Goal: Transaction & Acquisition: Subscribe to service/newsletter

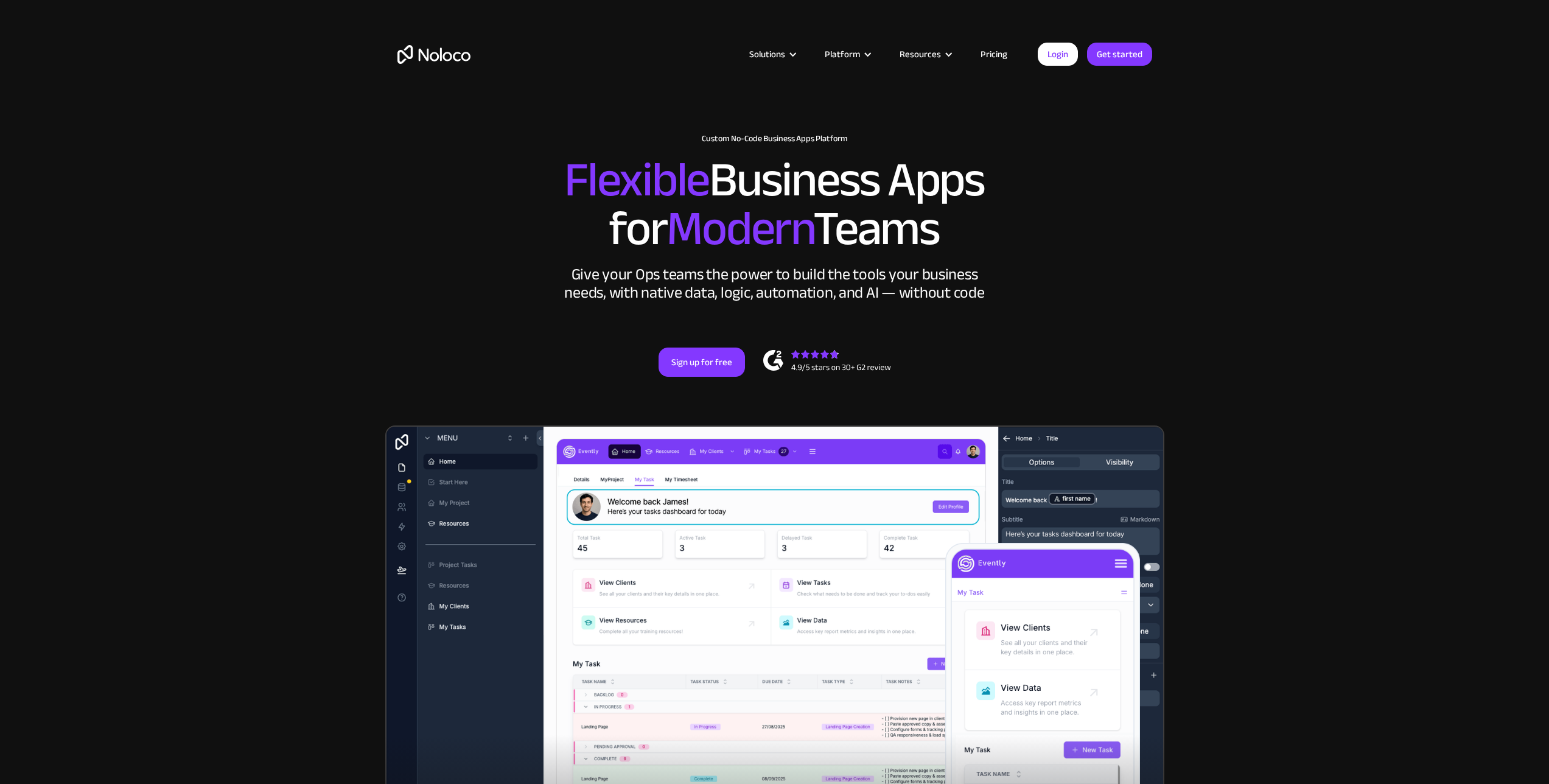
click at [369, 290] on section "New: Connect Noloco to Stripe Custom No-Code Business Apps Platform Flexible Bu…" at bounding box center [774, 490] width 1549 height 980
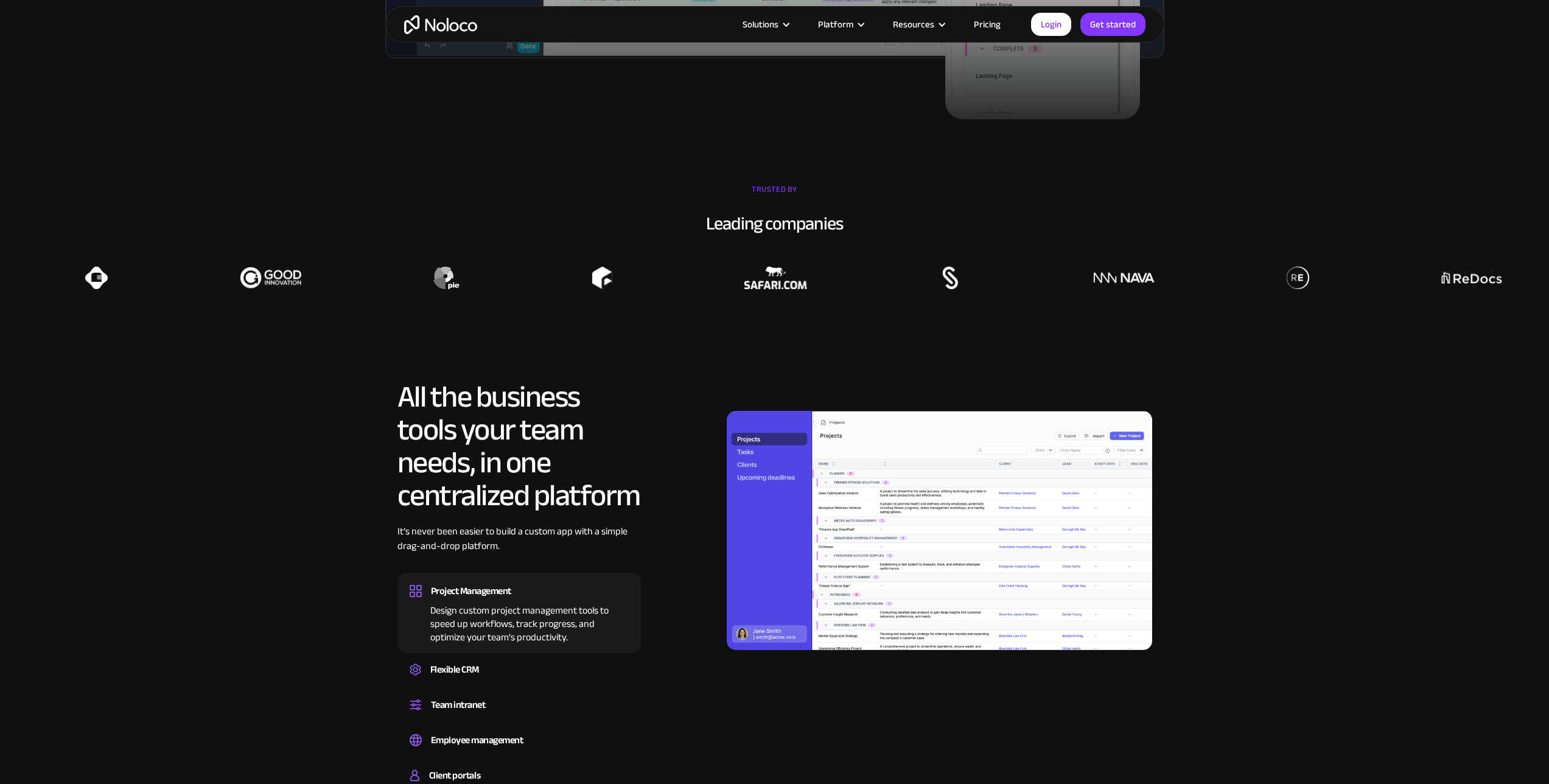
scroll to position [549, 0]
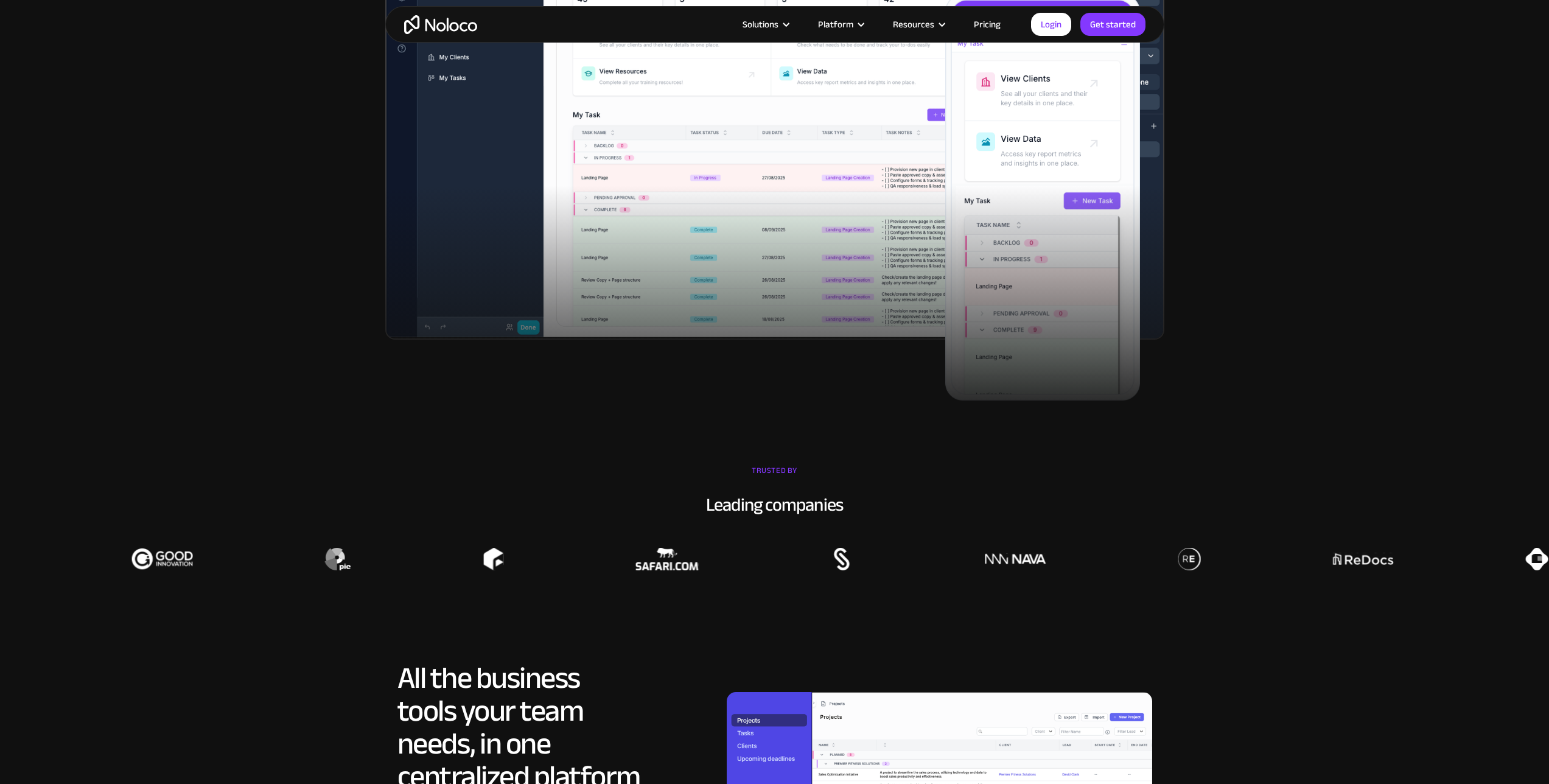
click at [990, 25] on link "Pricing" at bounding box center [987, 24] width 57 height 16
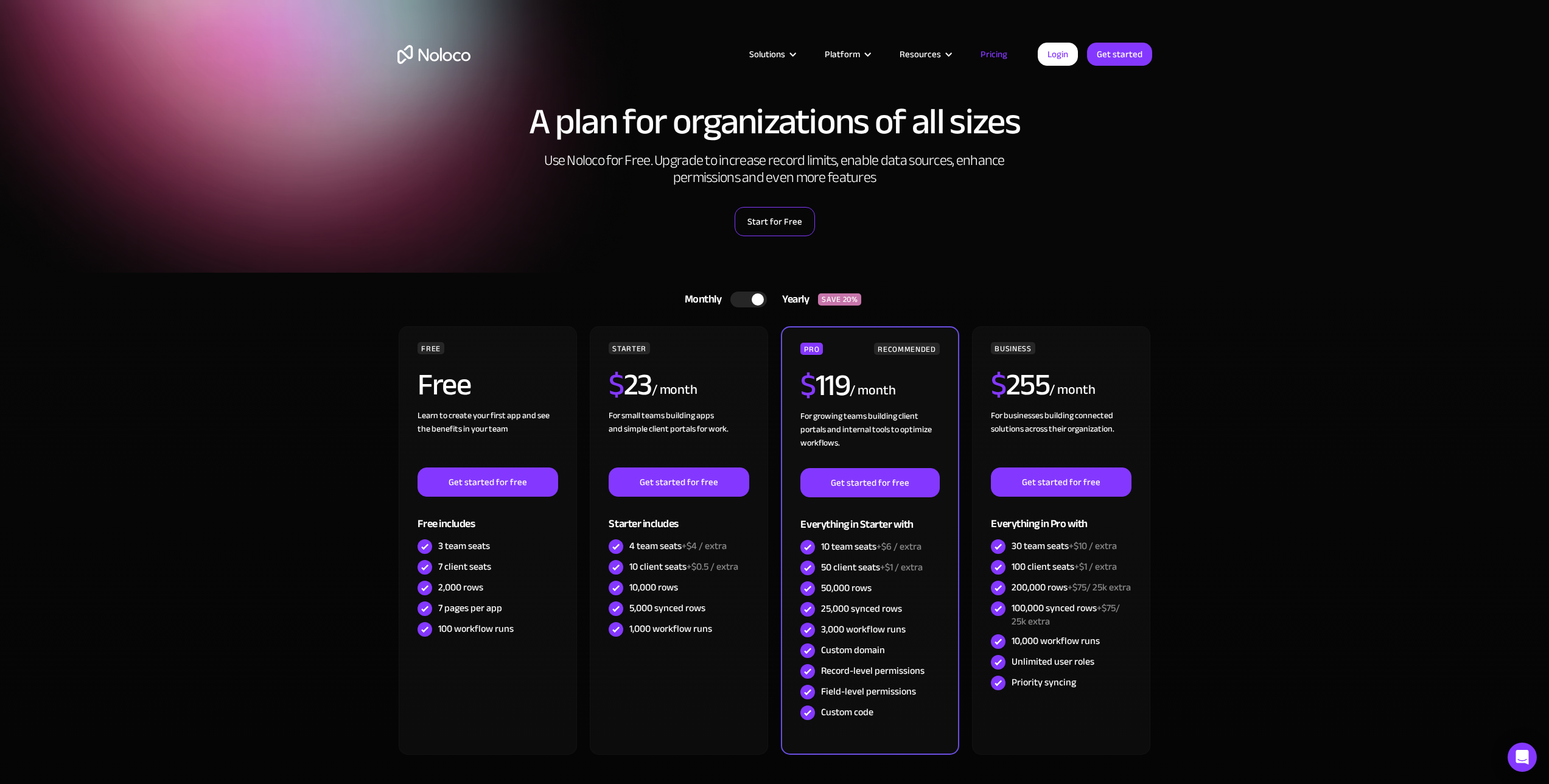
click at [767, 222] on link "Start for Free" at bounding box center [775, 222] width 80 height 29
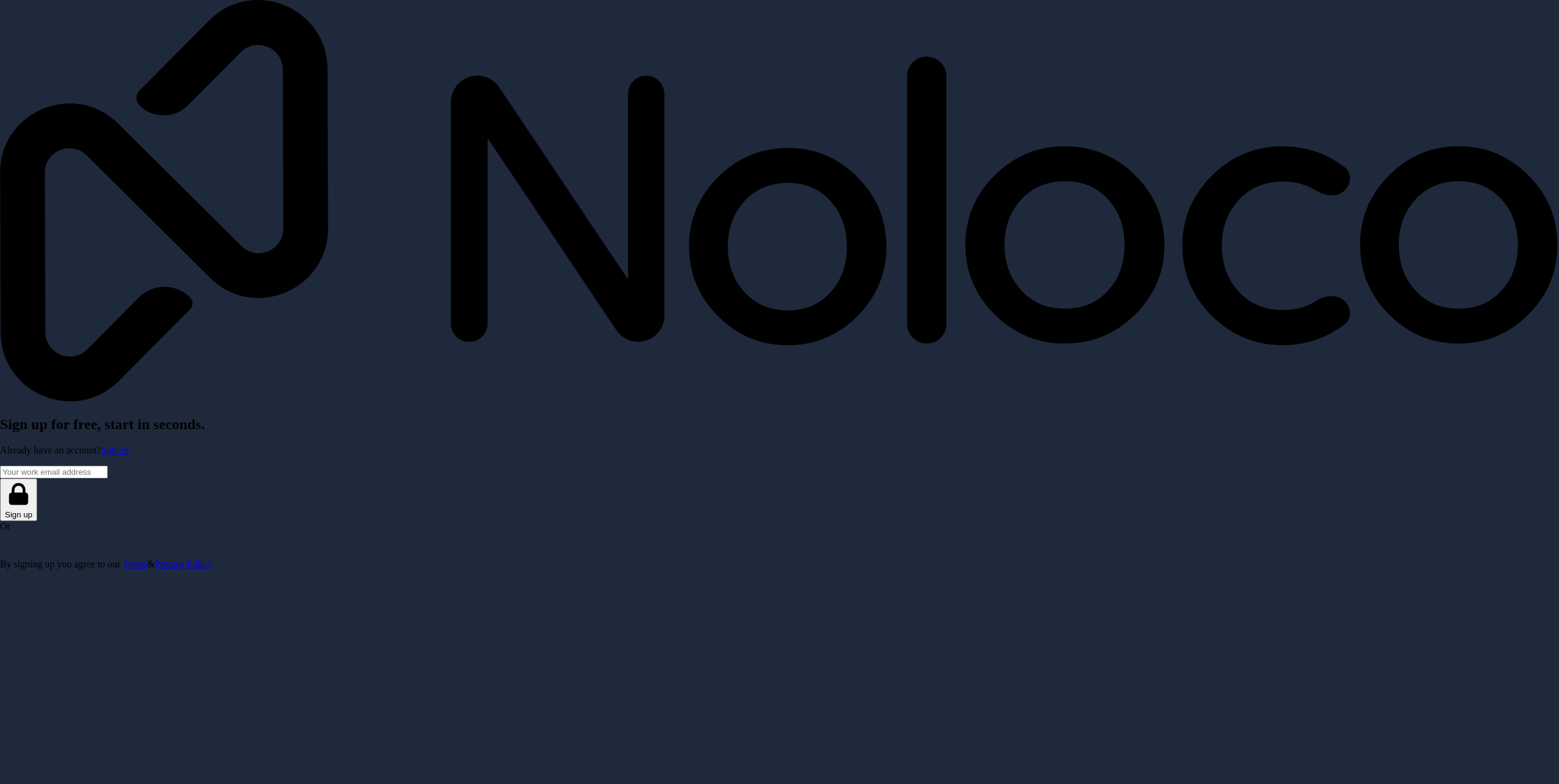
click at [108, 466] on input "Email address" at bounding box center [54, 472] width 108 height 13
click at [108, 476] on input "Email address" at bounding box center [54, 483] width 108 height 13
click at [912, 399] on div "Sign up for free, start in seconds. Already have an account? Sign in It looks l…" at bounding box center [779, 290] width 1559 height 581
click at [108, 476] on input "Email address" at bounding box center [54, 483] width 108 height 13
click at [929, 407] on div "Sign up for free, start in seconds. Already have an account? Sign in It looks l…" at bounding box center [779, 290] width 1559 height 581
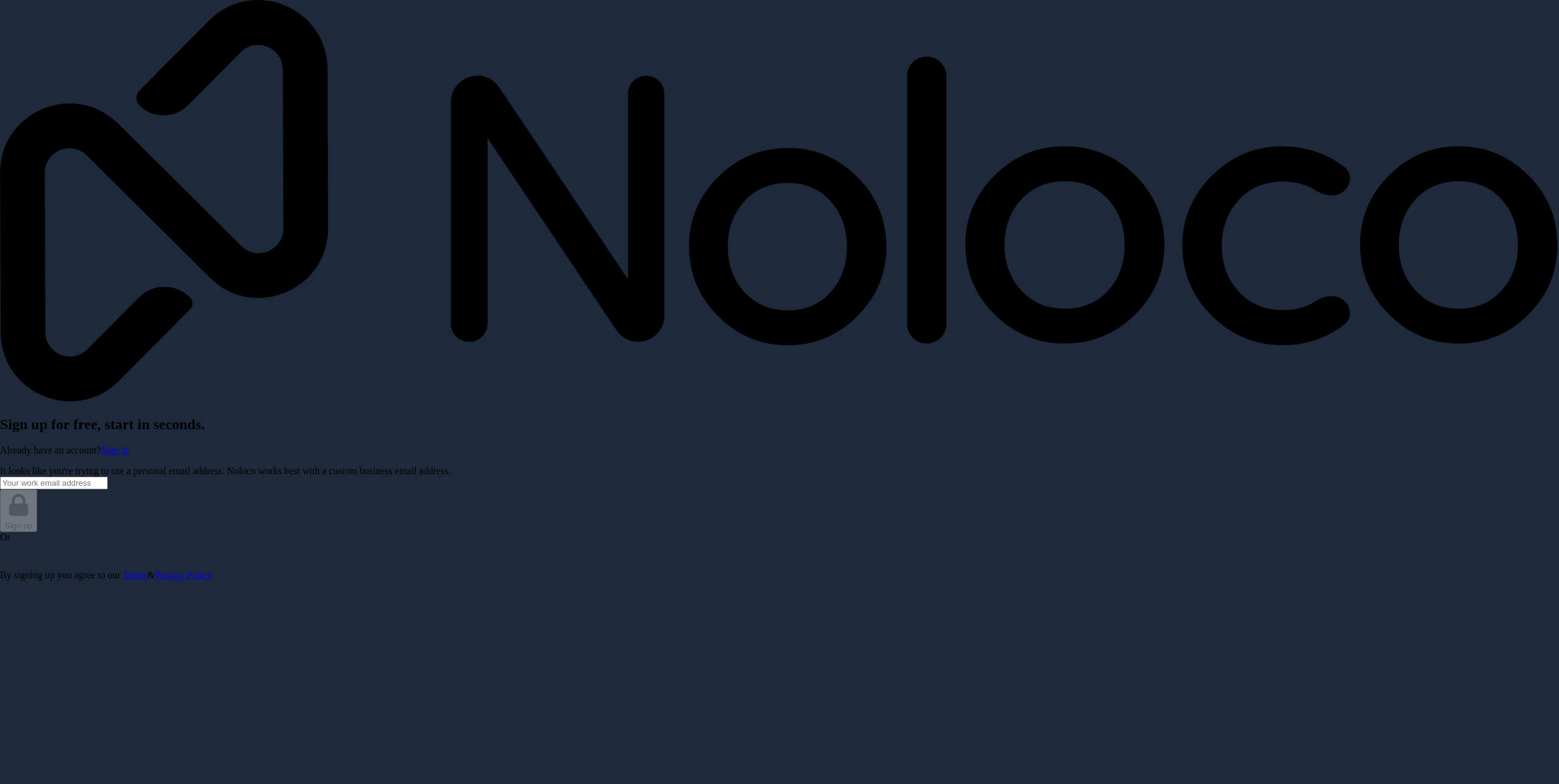
click at [108, 476] on input "Email address" at bounding box center [54, 483] width 108 height 13
click at [915, 408] on div "Sign up for free, start in seconds. Already have an account? Sign in It looks l…" at bounding box center [779, 290] width 1559 height 581
click at [108, 476] on input "Email address" at bounding box center [54, 483] width 108 height 13
click at [920, 417] on div "Sign up for free, start in seconds. Already have an account? Sign in It looks l…" at bounding box center [779, 290] width 1559 height 581
click at [108, 476] on input "Email address" at bounding box center [54, 483] width 108 height 13
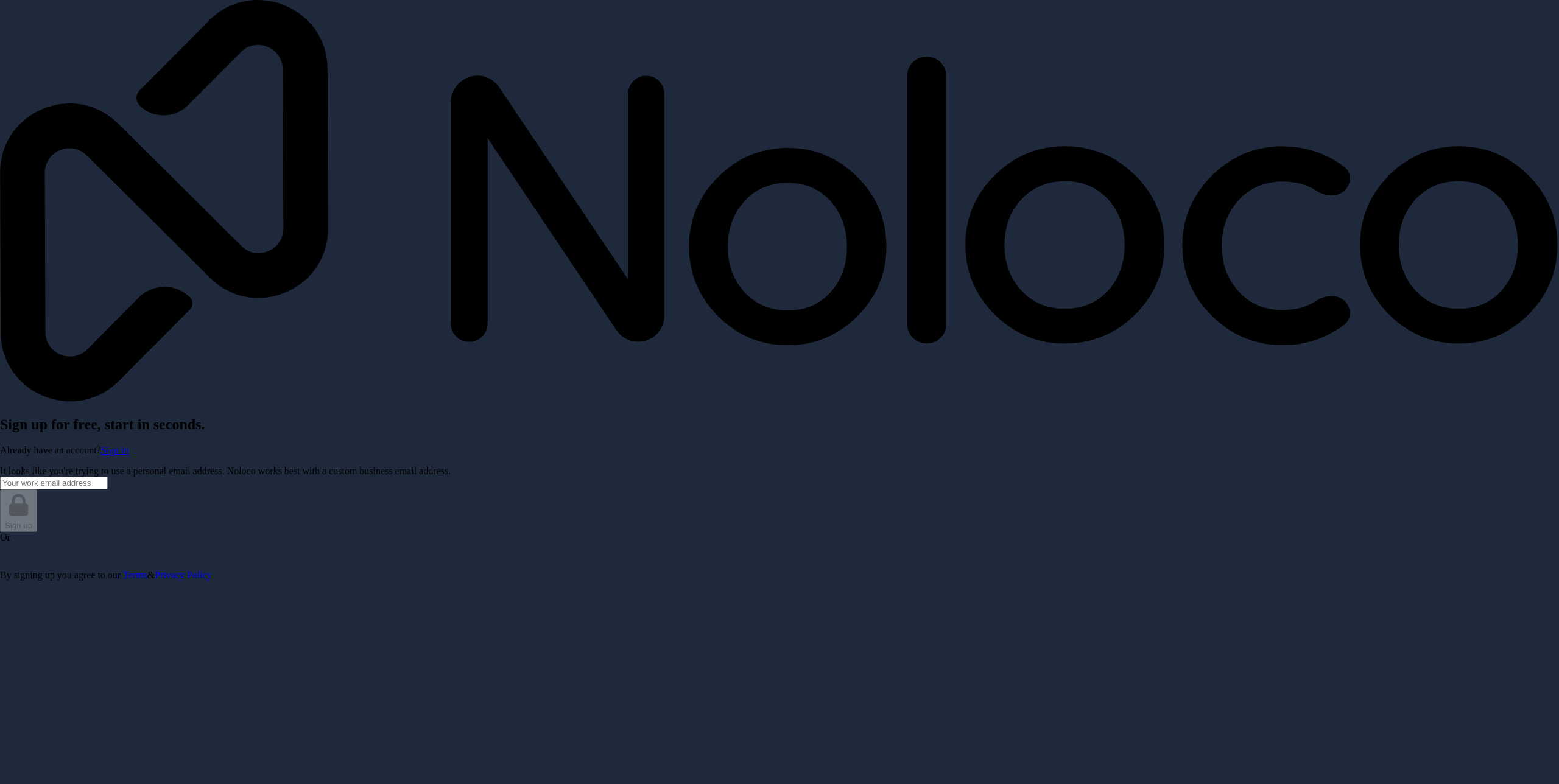
click at [924, 413] on div "Sign up for free, start in seconds. Already have an account? Sign in It looks l…" at bounding box center [779, 290] width 1559 height 581
click at [108, 476] on input "Email address" at bounding box center [54, 483] width 108 height 13
type input "khang.lm@teknix.vn"
click at [800, 382] on div "Sign up for free, start in seconds. Already have an account? Sign in It looks l…" at bounding box center [779, 290] width 1559 height 581
click at [108, 476] on input "khang.lm@teknix.vn" at bounding box center [54, 483] width 108 height 13
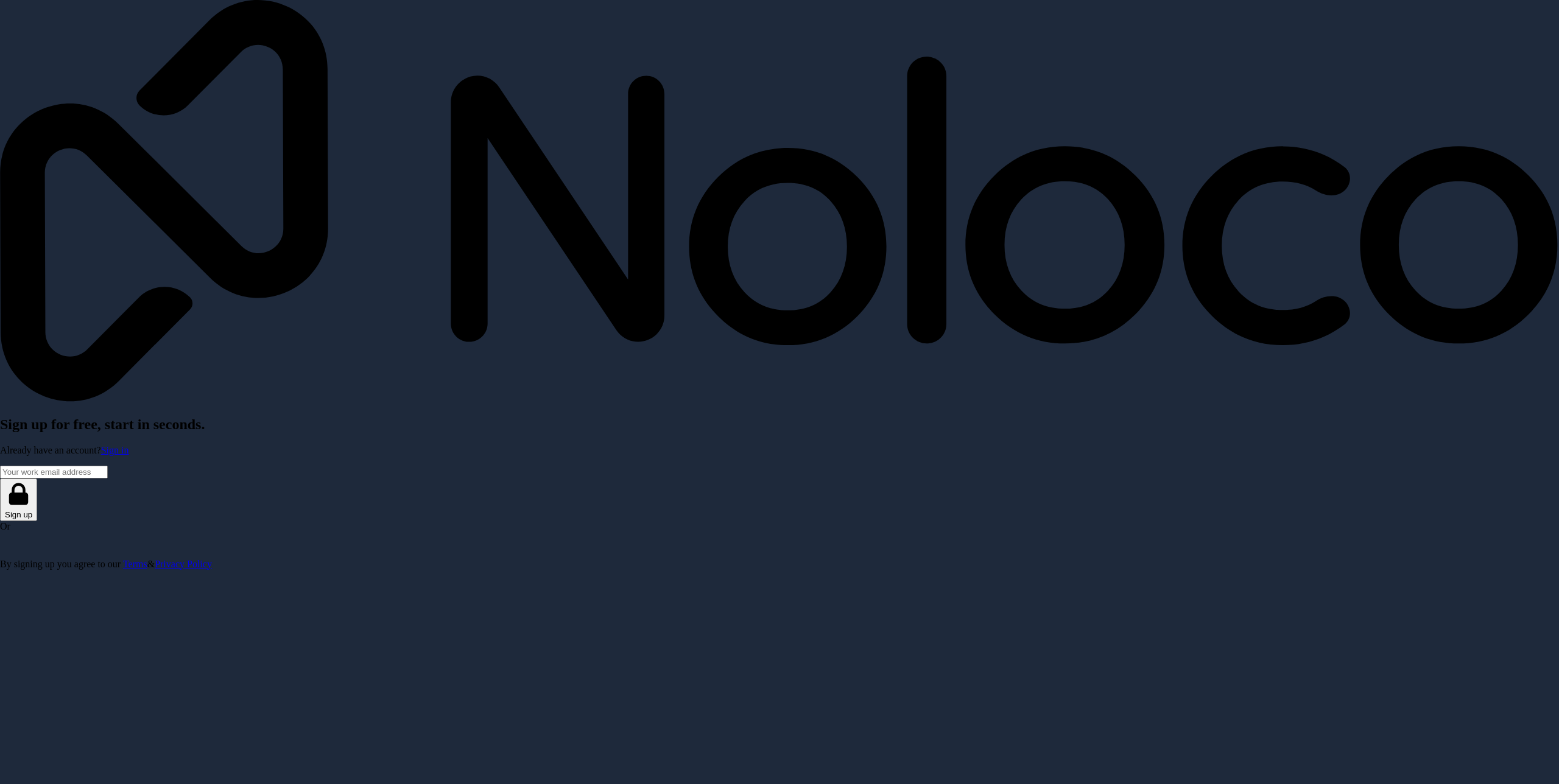
click at [756, 466] on form "Sign up Or By signing up you agree to our Terms & Privacy Policy" at bounding box center [779, 517] width 1559 height 103
click at [108, 466] on input "Email address" at bounding box center [54, 472] width 108 height 13
type input "khang.lm@teknix.vn"
click at [37, 478] on button "Sign up" at bounding box center [18, 499] width 37 height 42
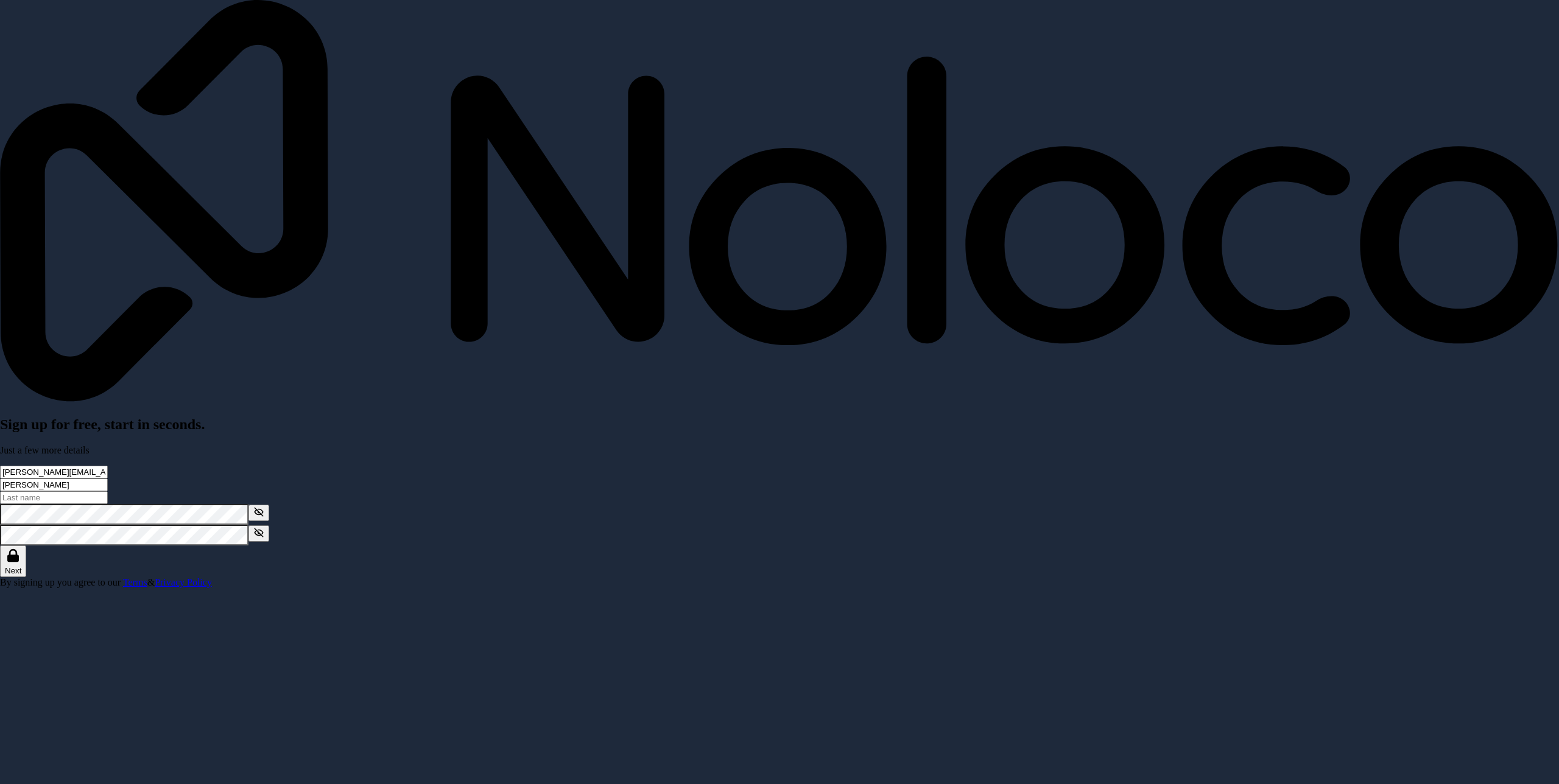
type input "Khang"
type input "Lam"
click at [26, 545] on button "Next" at bounding box center [13, 560] width 26 height 31
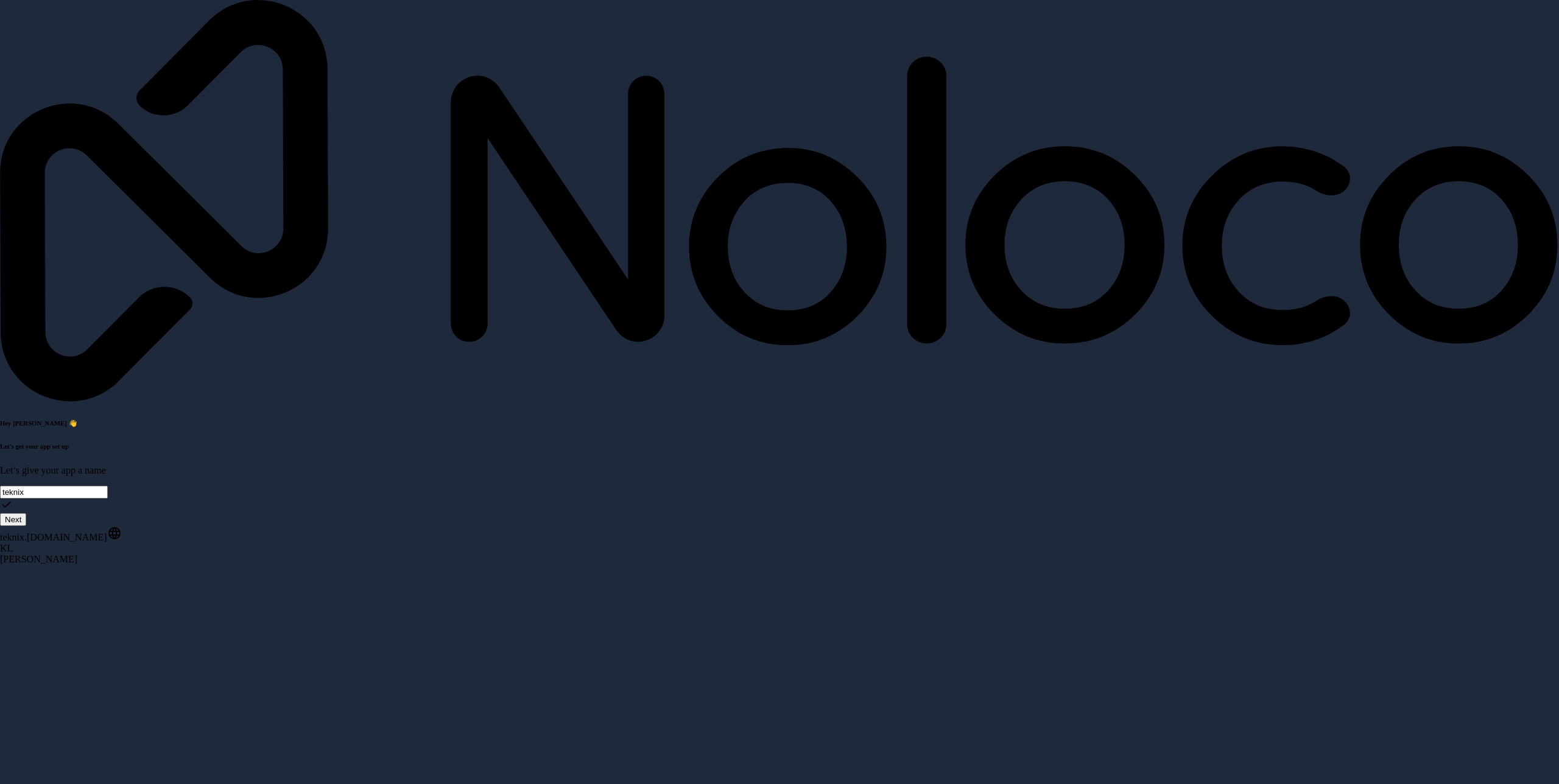
click at [26, 513] on button "Next" at bounding box center [13, 520] width 26 height 13
click at [48, 485] on span "__________" at bounding box center [24, 490] width 48 height 10
click at [134, 306] on div "IT / Engineering" at bounding box center [92, 297] width 133 height 17
click at [48, 527] on span "__________" at bounding box center [24, 532] width 48 height 10
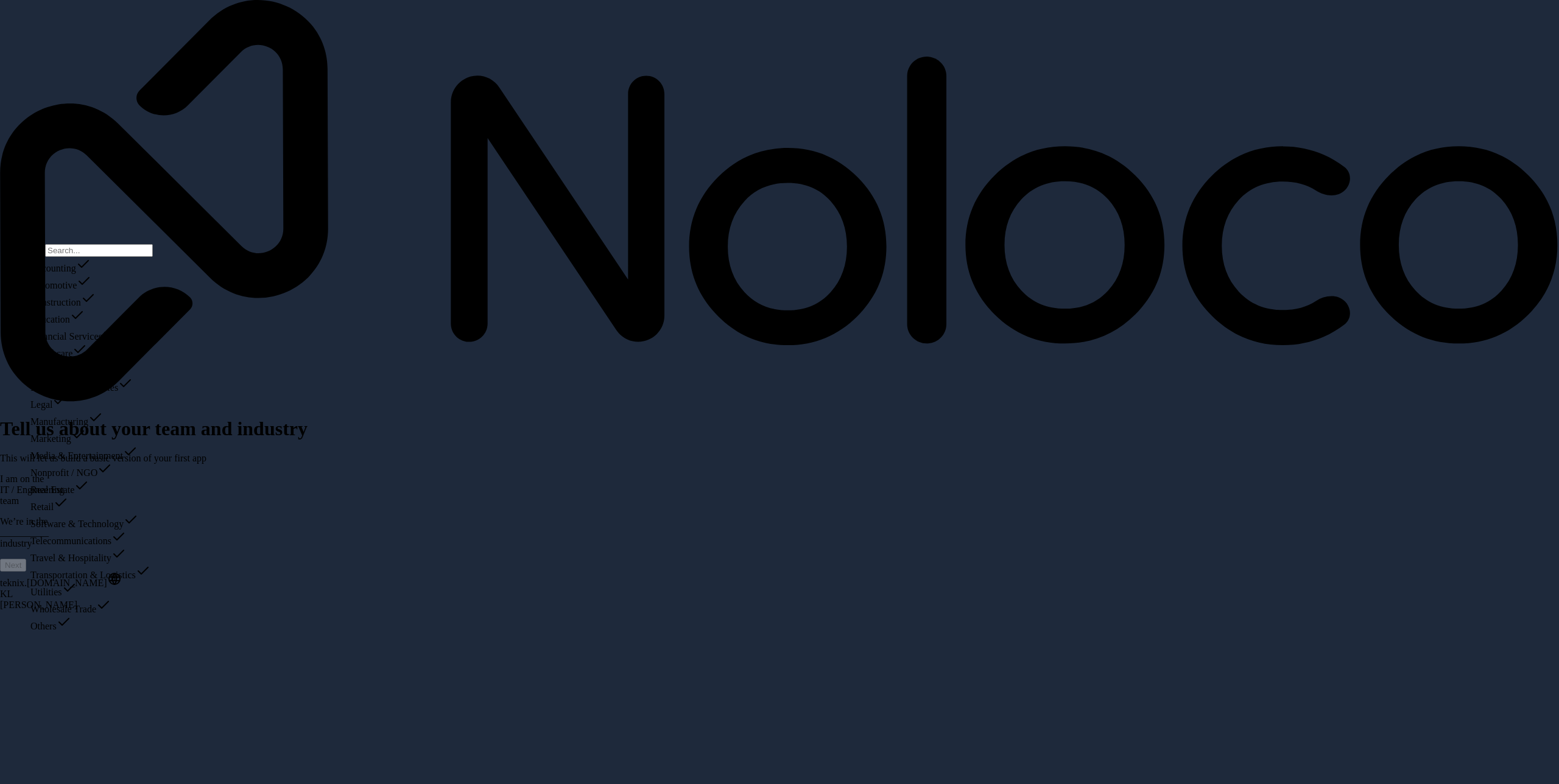
scroll to position [27, 0]
click at [138, 328] on div "Financial Services" at bounding box center [92, 333] width 122 height 17
click at [48, 570] on span "__________" at bounding box center [24, 575] width 48 height 10
drag, startPoint x: 117, startPoint y: 357, endPoint x: 115, endPoint y: 377, distance: 20.1
click at [115, 377] on div "Less than 10 10 - 25 25 - 50 50 - 100 More than 100" at bounding box center [81, 336] width 122 height 85
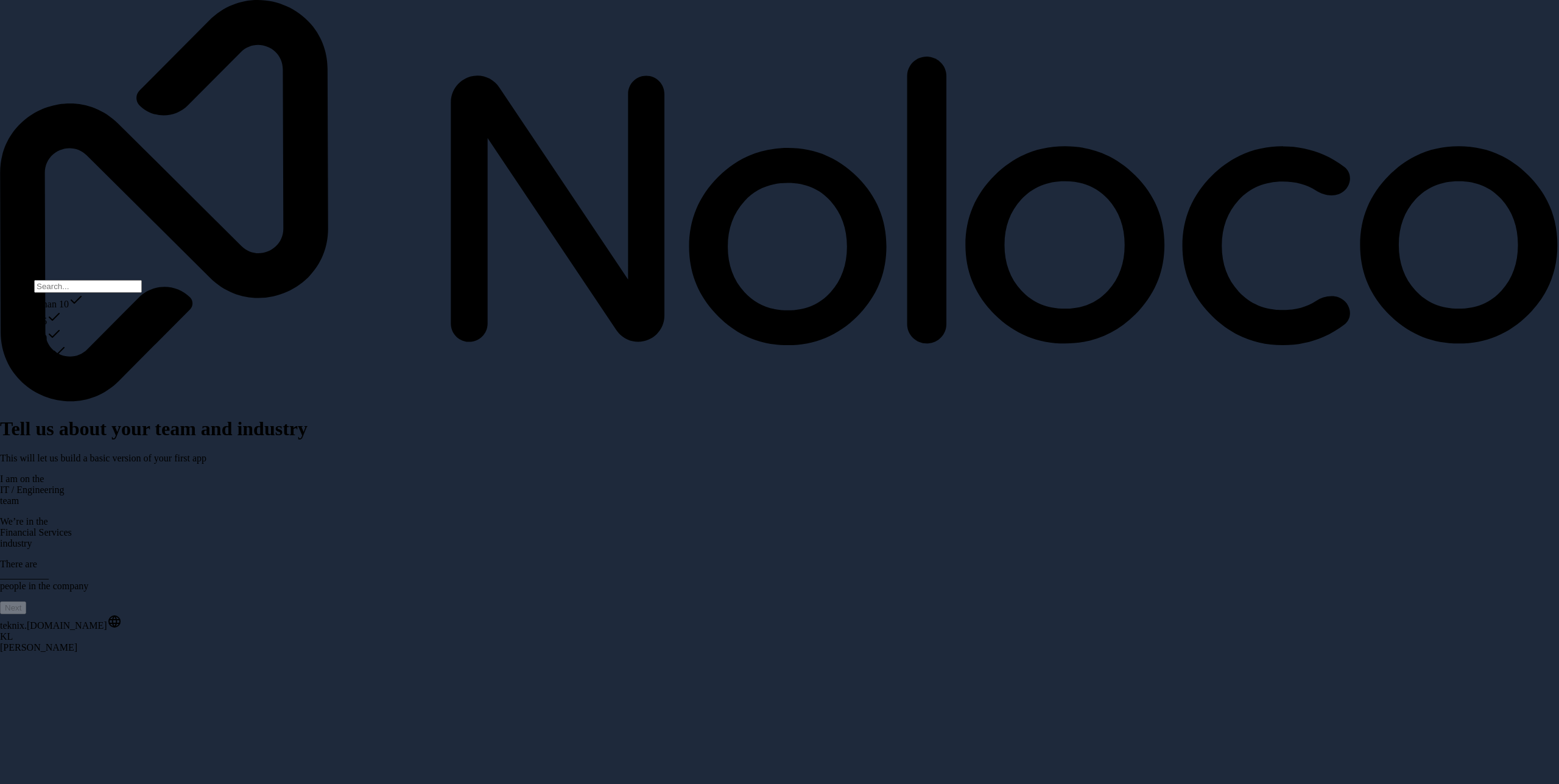
click at [115, 361] on div "50 - 100" at bounding box center [81, 352] width 122 height 17
click at [26, 601] on button "Next" at bounding box center [13, 608] width 26 height 13
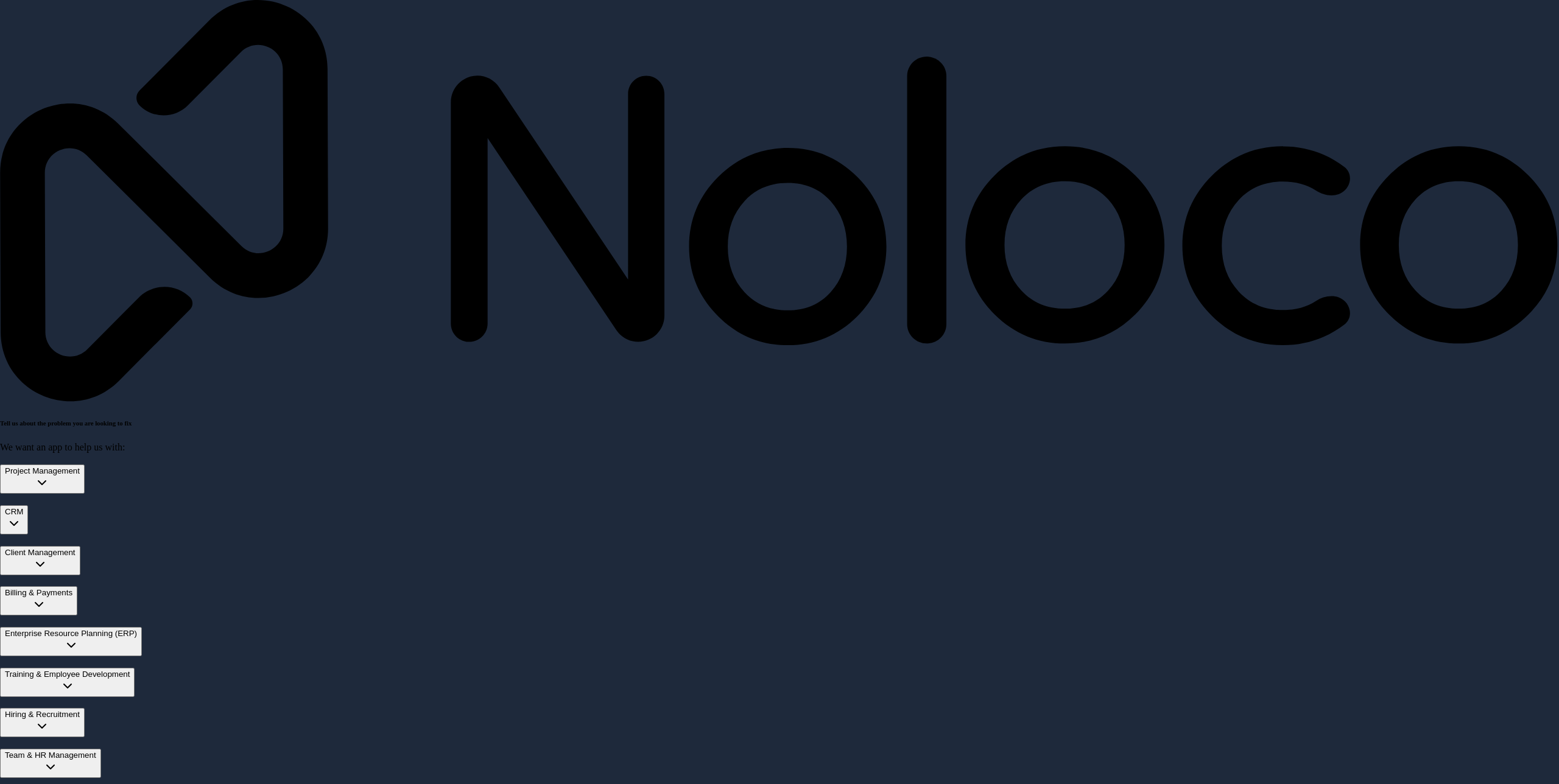
click at [23, 507] on div "CRM" at bounding box center [14, 511] width 18 height 9
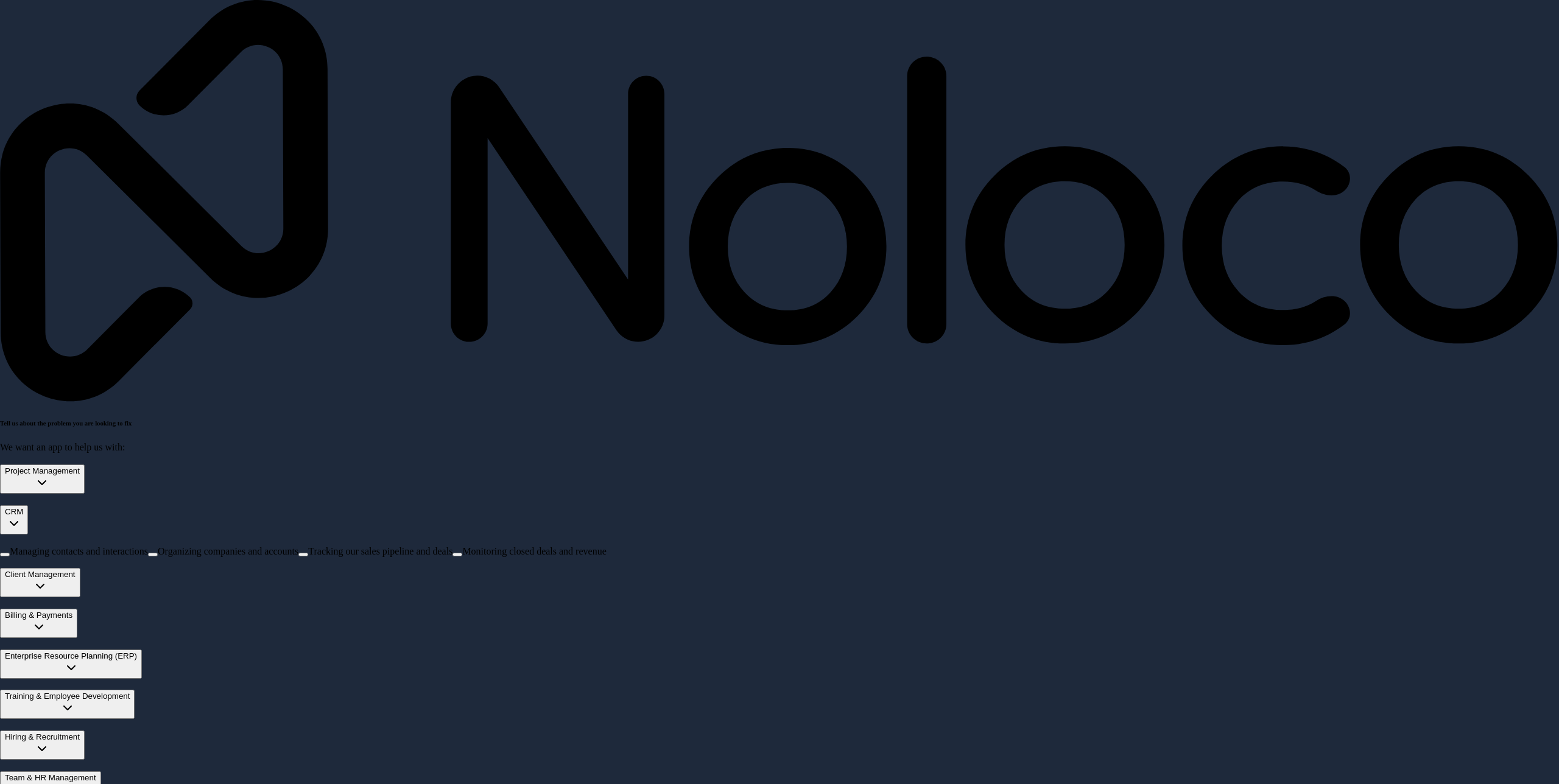
click at [23, 507] on div "CRM" at bounding box center [14, 511] width 18 height 9
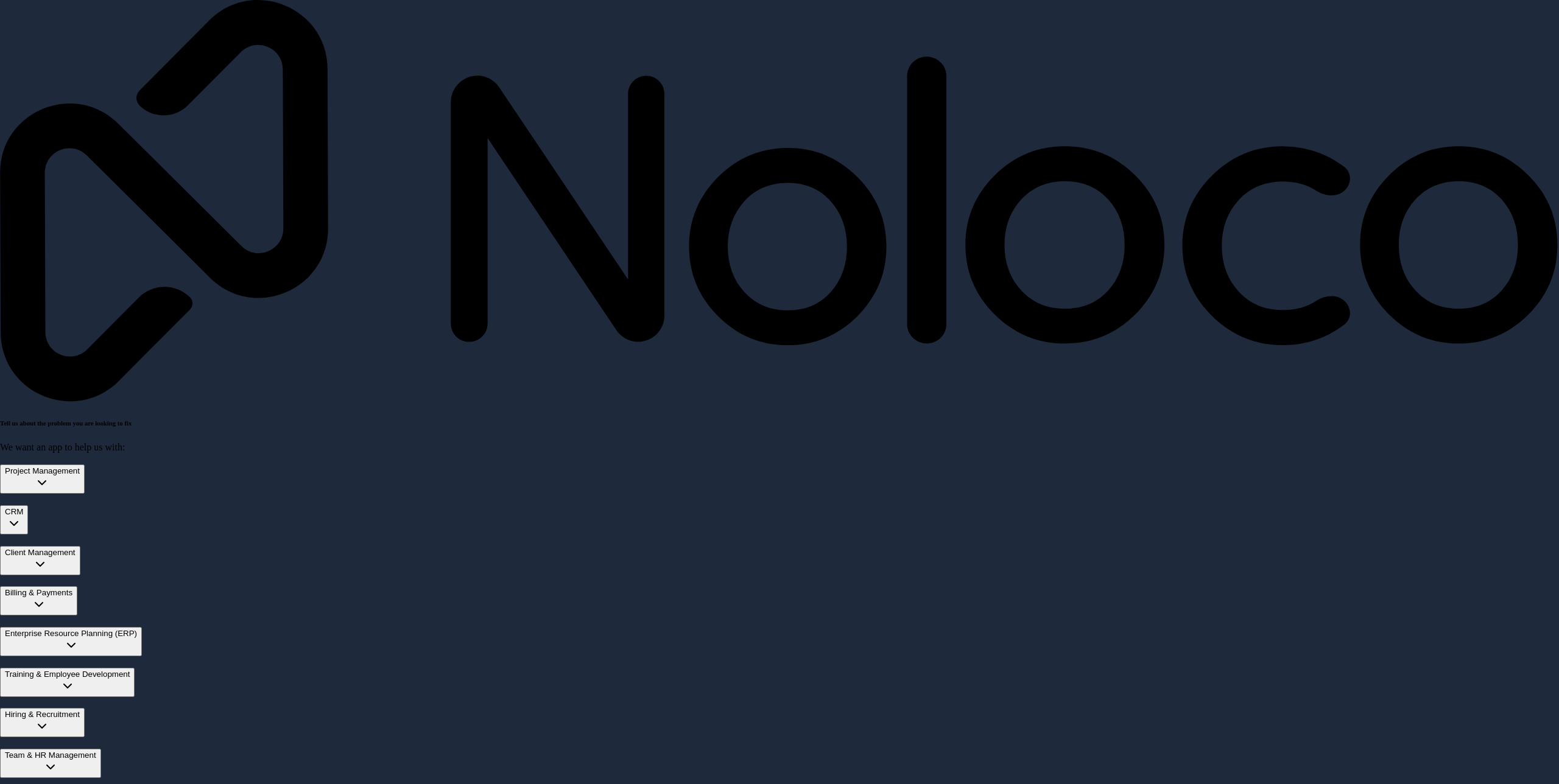
click at [80, 466] on div "Project Management" at bounding box center [43, 471] width 75 height 9
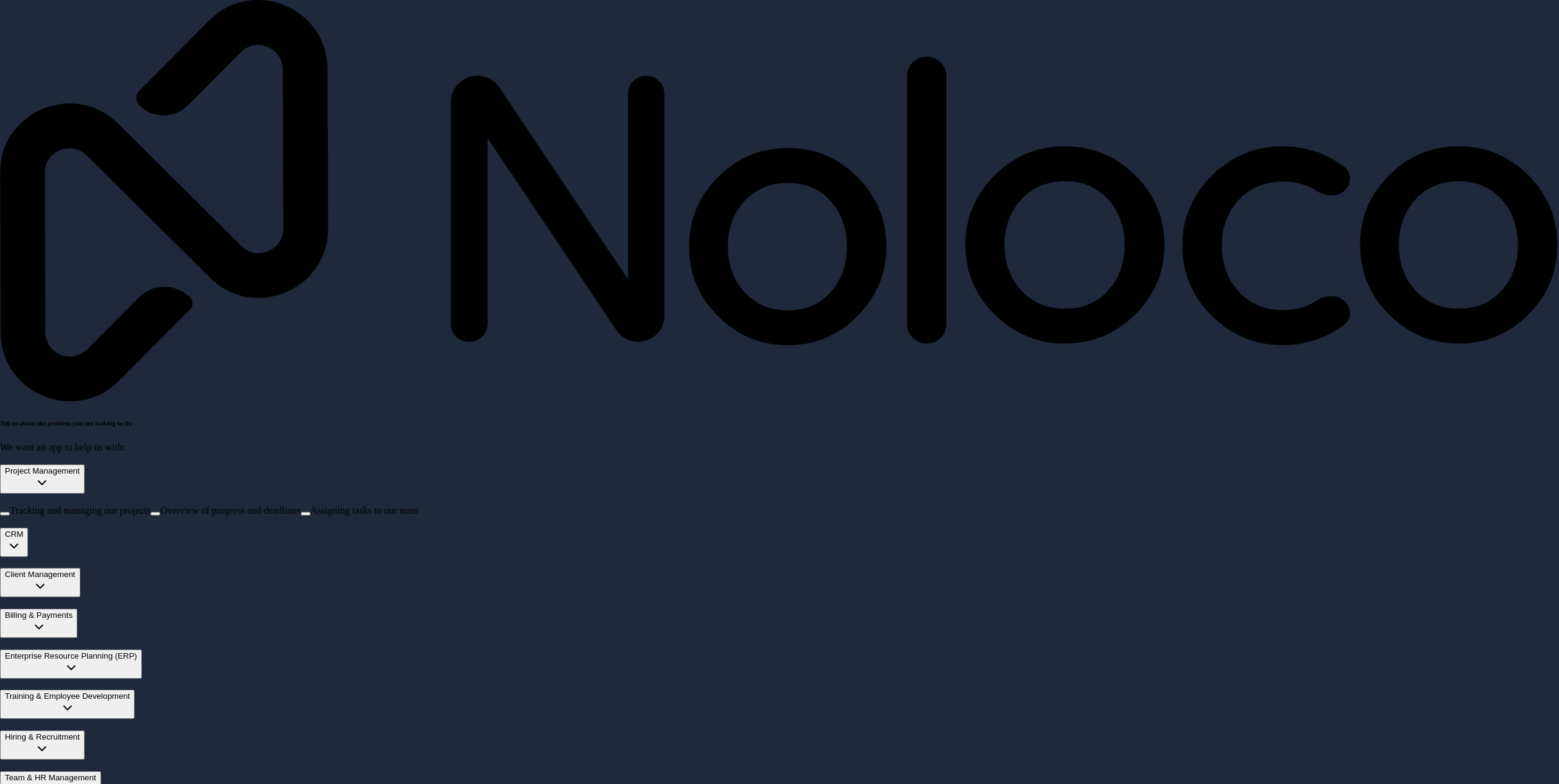
click at [150, 505] on span "Tracking and managing our projects" at bounding box center [80, 510] width 141 height 10
click at [10, 512] on button "Tracking and managing our projects" at bounding box center [4, 514] width 10 height 4
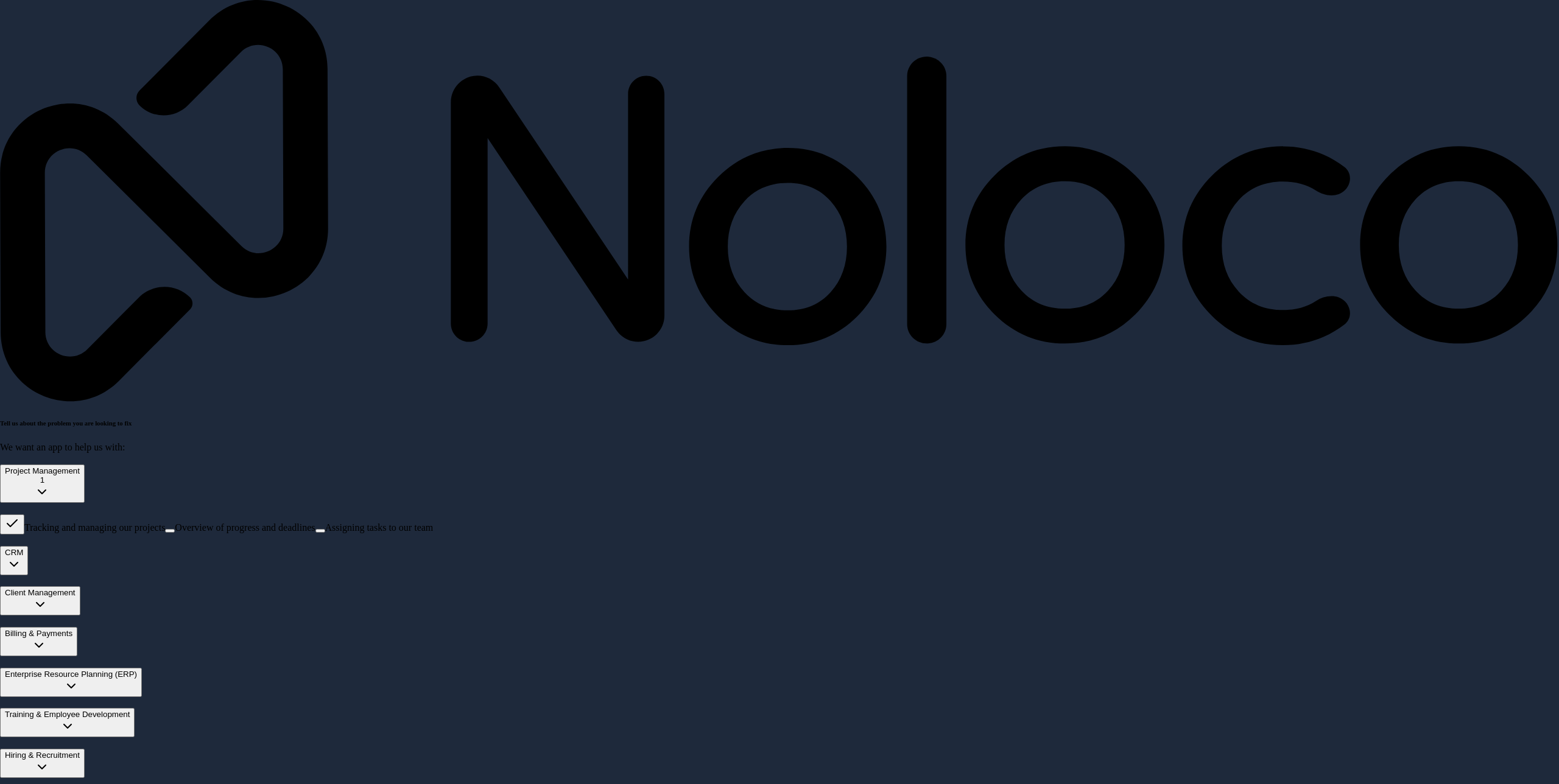
click at [165, 522] on span "Tracking and managing our projects" at bounding box center [94, 527] width 141 height 10
click at [24, 515] on button "Tracking and managing our projects" at bounding box center [12, 525] width 24 height 20
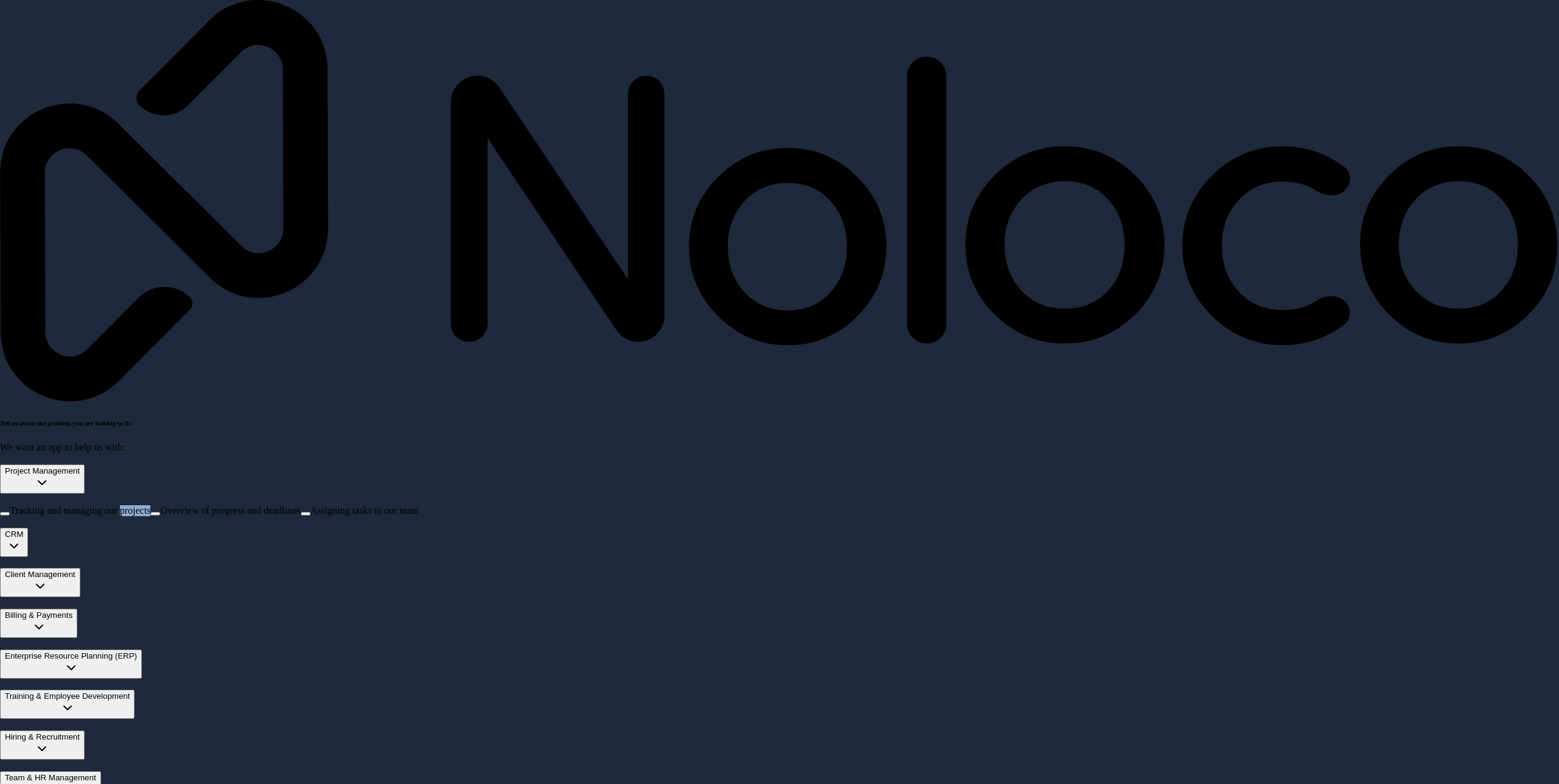
click at [150, 505] on span "Tracking and managing our projects" at bounding box center [80, 510] width 141 height 10
click at [10, 512] on button "Tracking and managing our projects" at bounding box center [4, 514] width 10 height 4
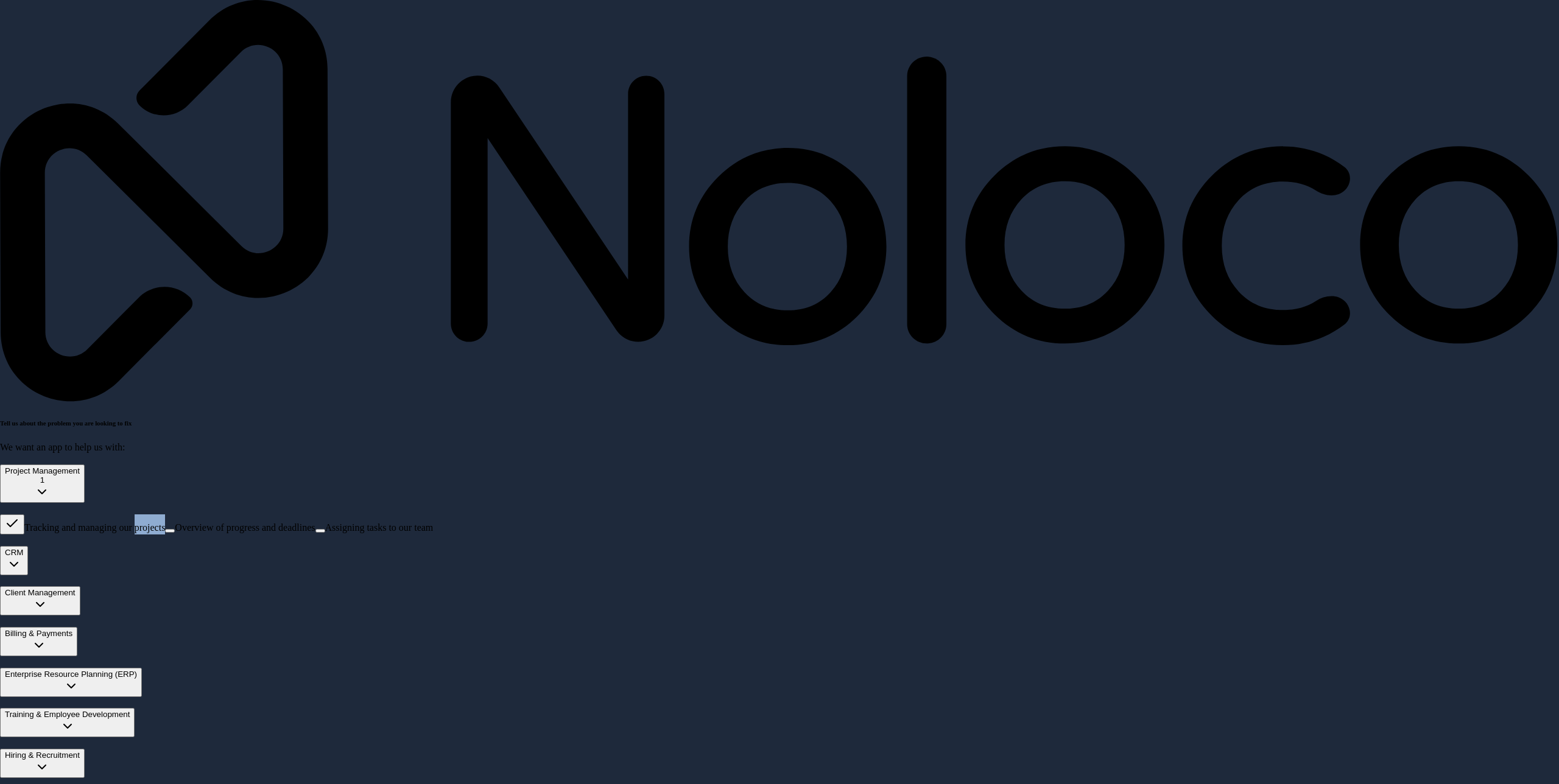
click at [165, 522] on span "Tracking and managing our projects" at bounding box center [94, 527] width 141 height 10
click at [24, 515] on button "Tracking and managing our projects" at bounding box center [12, 525] width 24 height 20
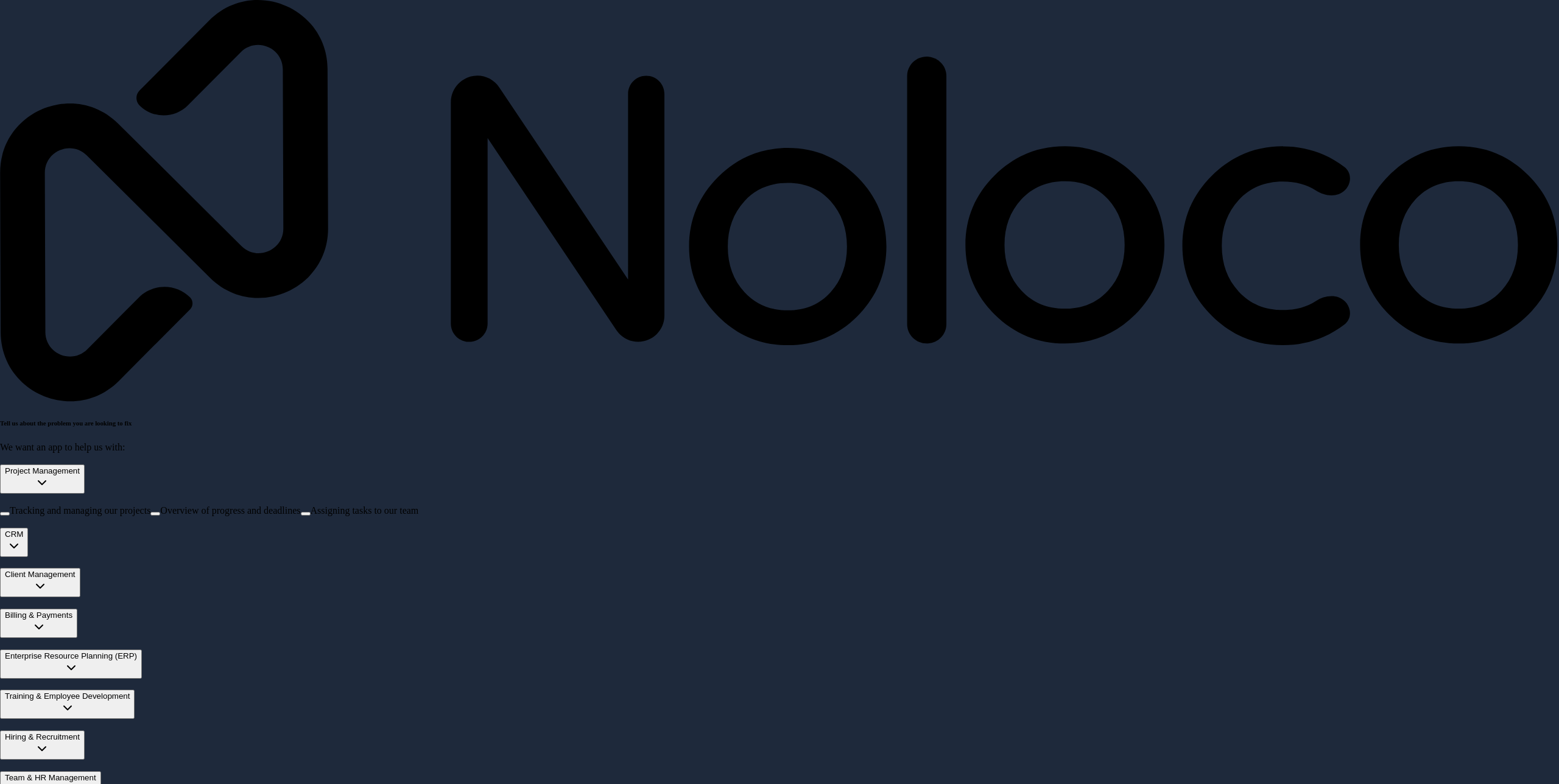
click at [150, 505] on span "Tracking and managing our projects" at bounding box center [80, 510] width 141 height 10
click at [10, 512] on button "Tracking and managing our projects" at bounding box center [4, 514] width 10 height 4
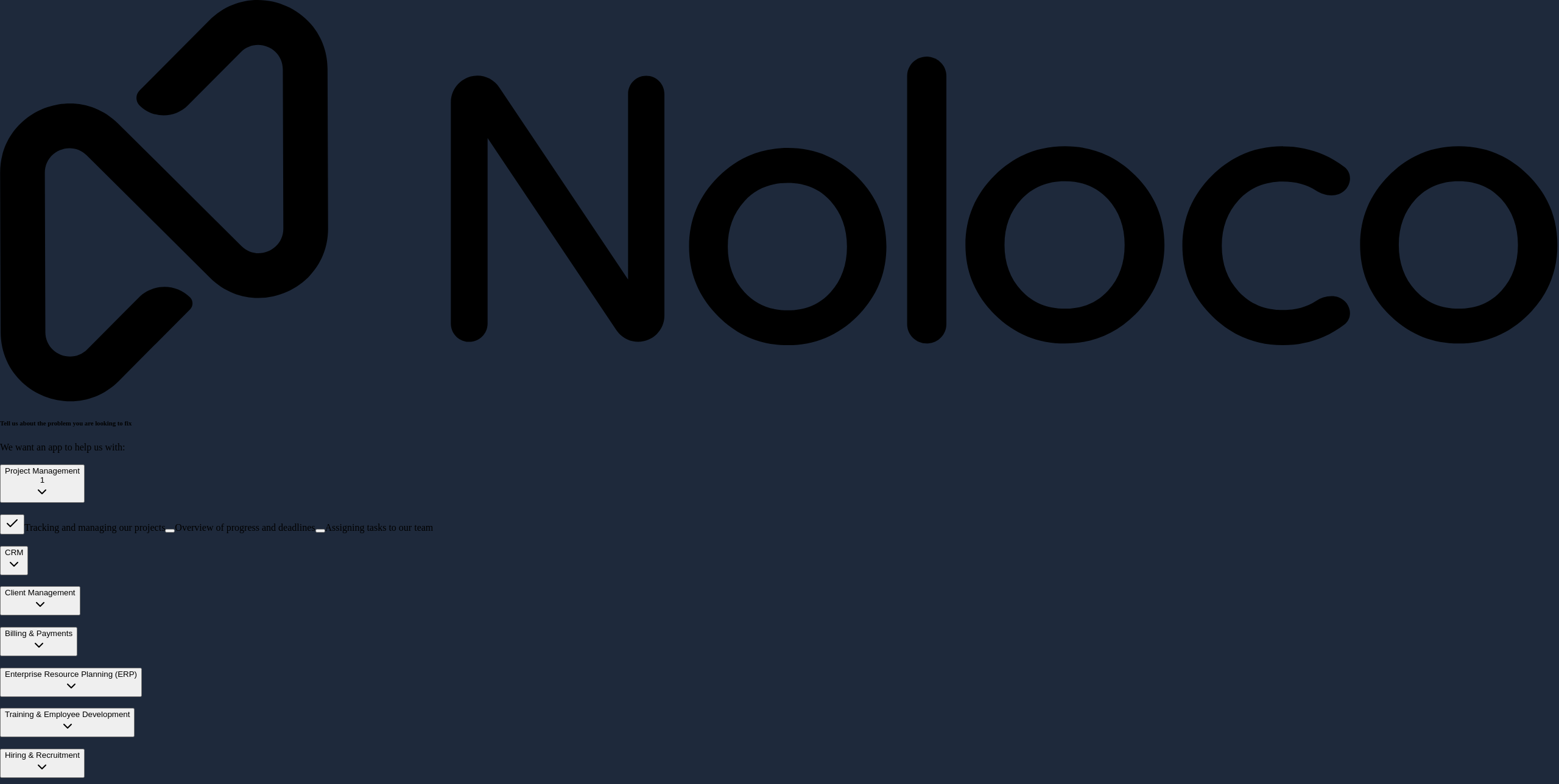
click at [175, 522] on span "Overview of progress and deadlines" at bounding box center [245, 527] width 140 height 10
click at [165, 529] on button "Overview of progress and deadlines" at bounding box center [169, 531] width 10 height 4
click at [340, 522] on span "Assigning tasks to our team" at bounding box center [394, 527] width 108 height 10
click at [330, 529] on button "Assigning tasks to our team" at bounding box center [334, 531] width 10 height 4
click at [80, 466] on div "Project Management 3" at bounding box center [43, 475] width 75 height 18
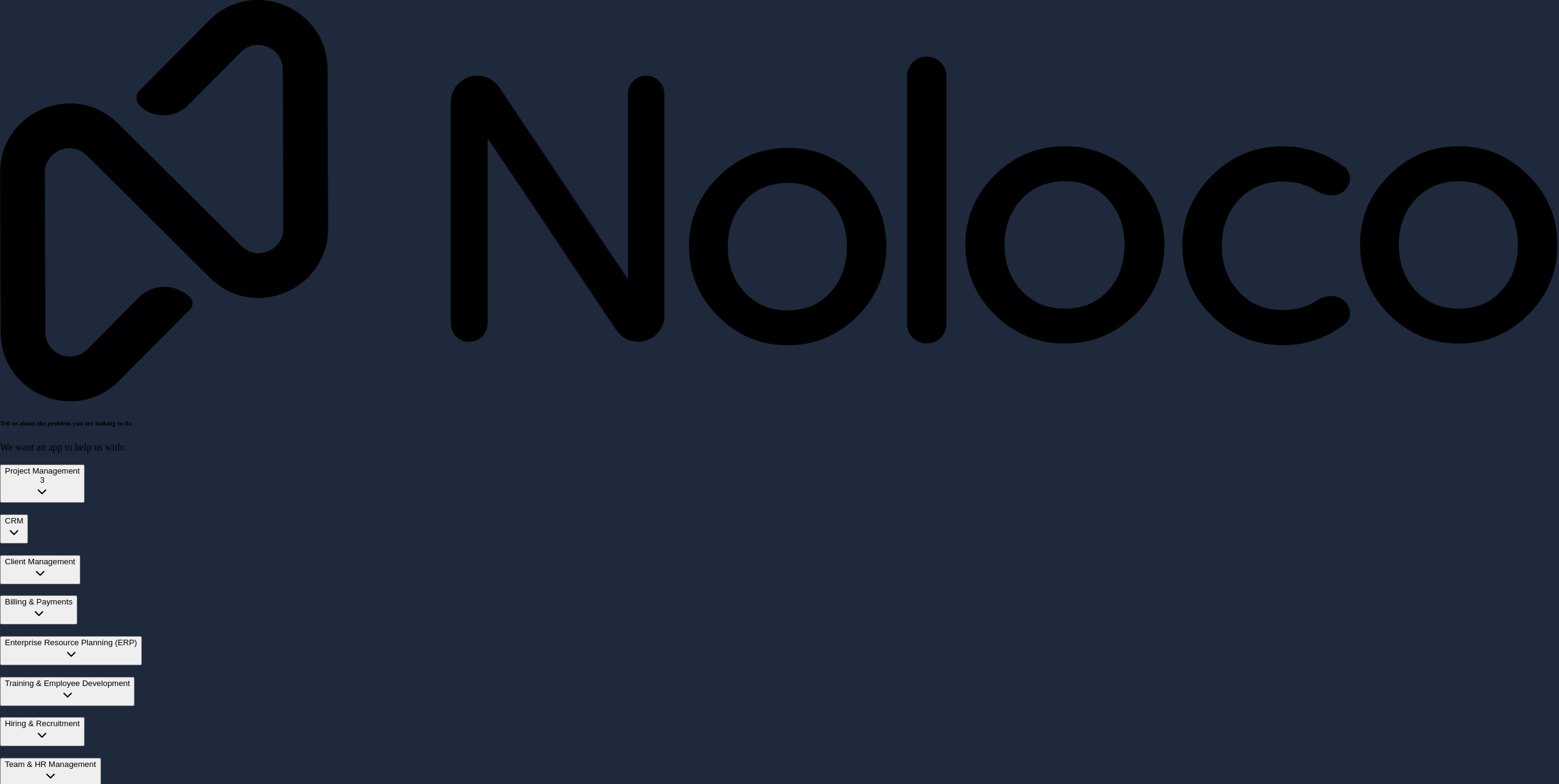
click at [23, 516] on div "CRM" at bounding box center [14, 520] width 18 height 9
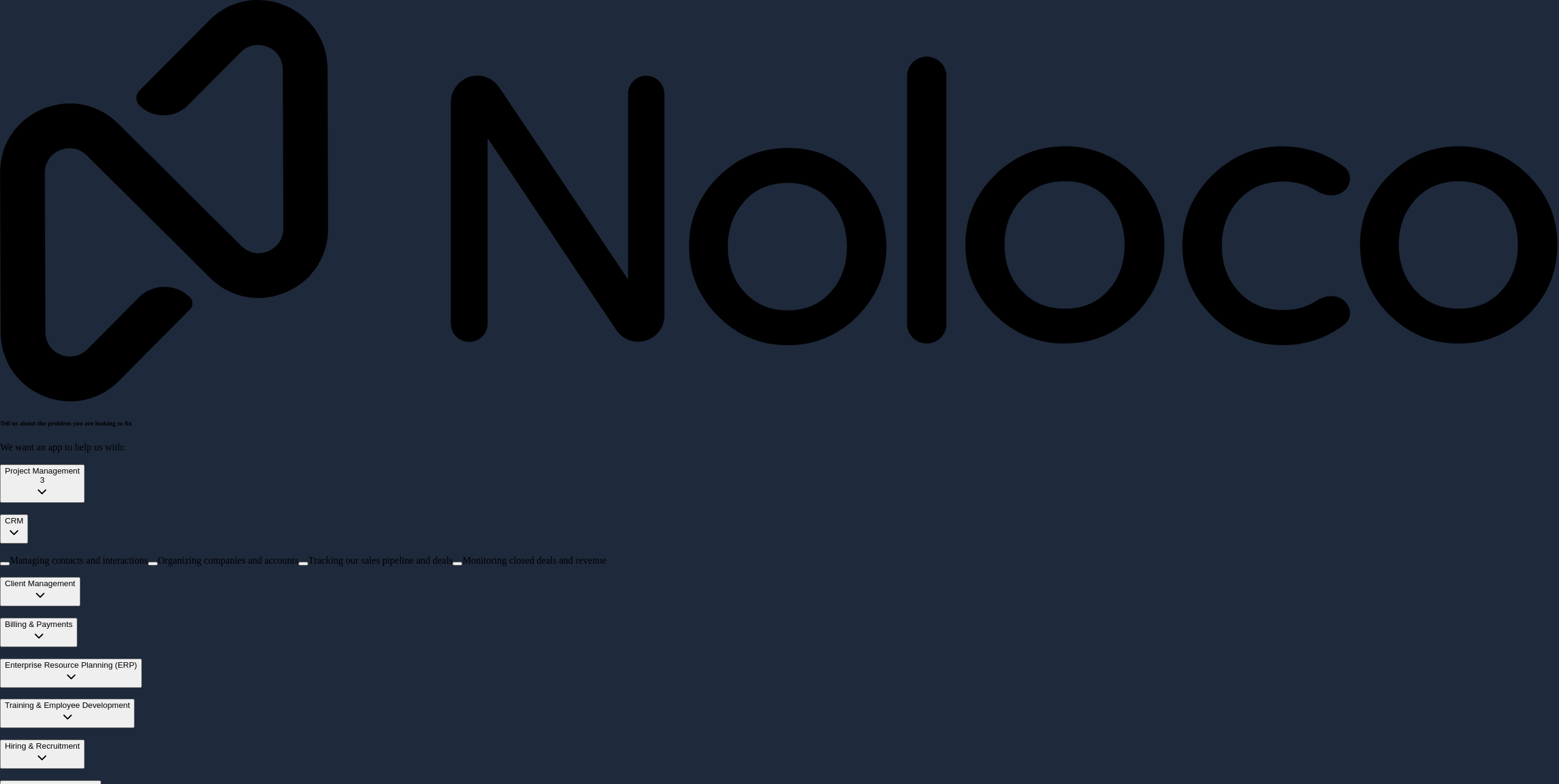
click at [23, 516] on div "CRM" at bounding box center [14, 520] width 18 height 9
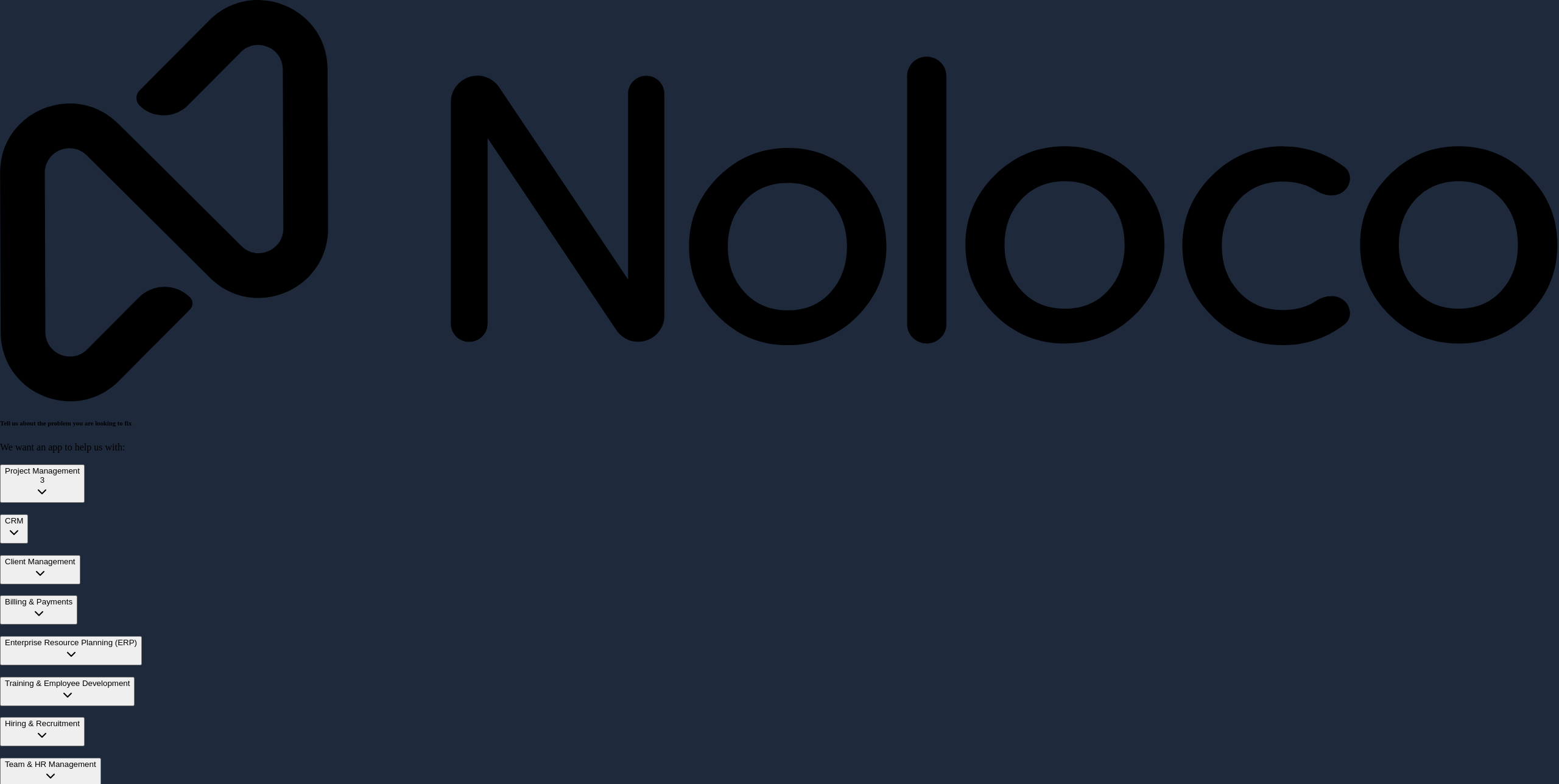
click at [76, 557] on div "Client Management" at bounding box center [40, 562] width 71 height 9
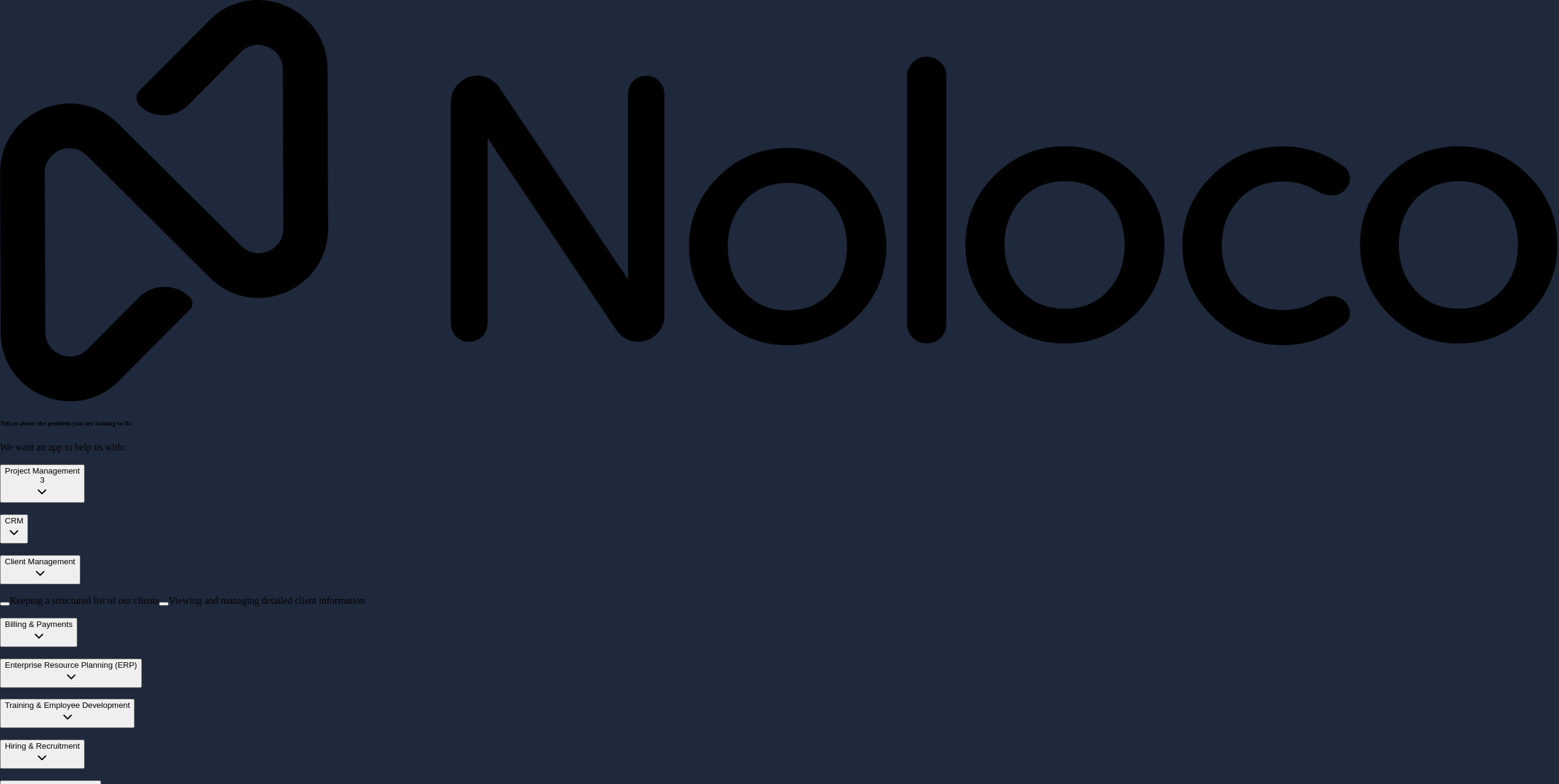
click at [76, 557] on div "Client Management" at bounding box center [40, 562] width 71 height 9
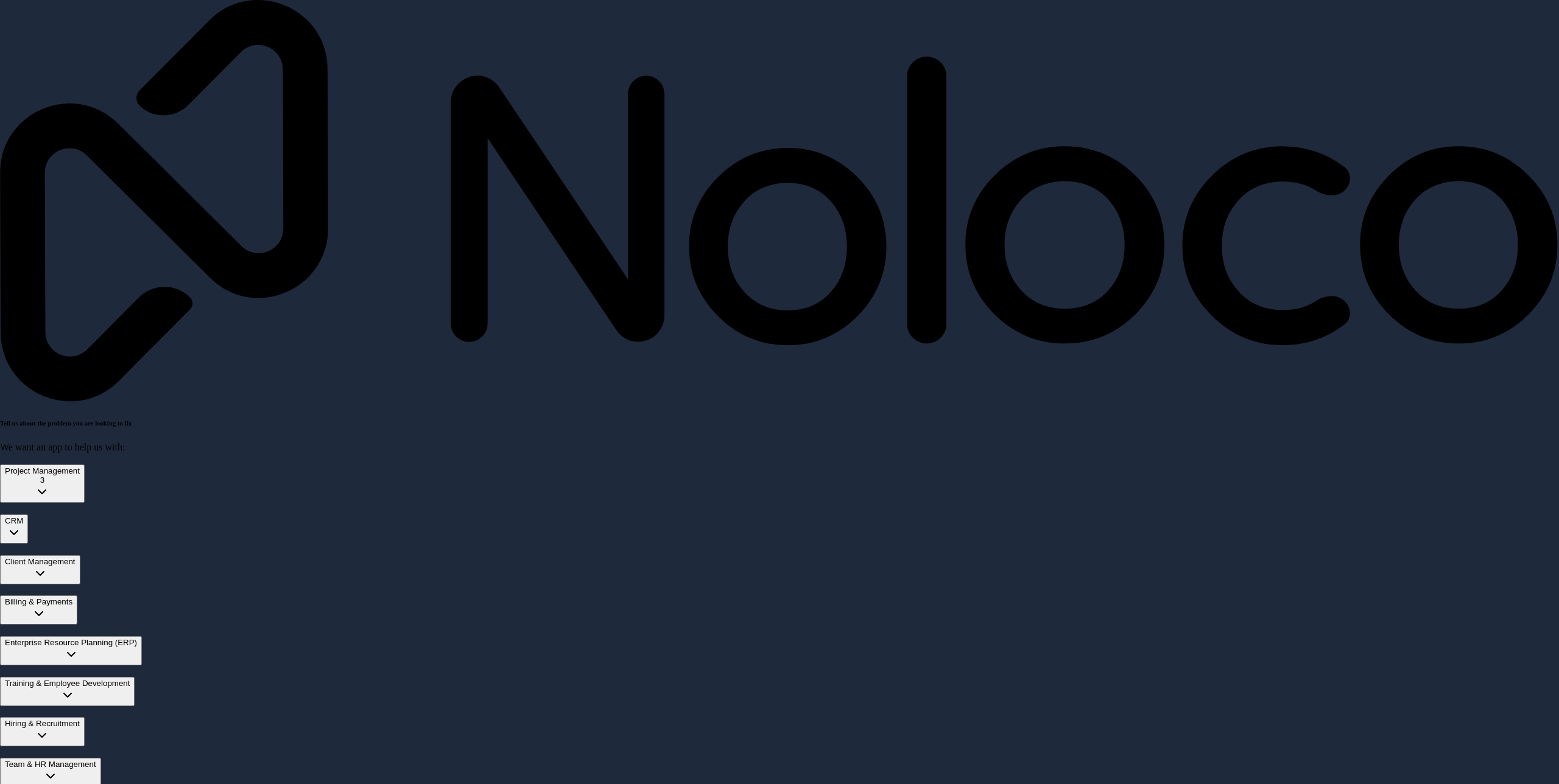
click at [77, 595] on button "Billing & Payments" at bounding box center [38, 610] width 77 height 29
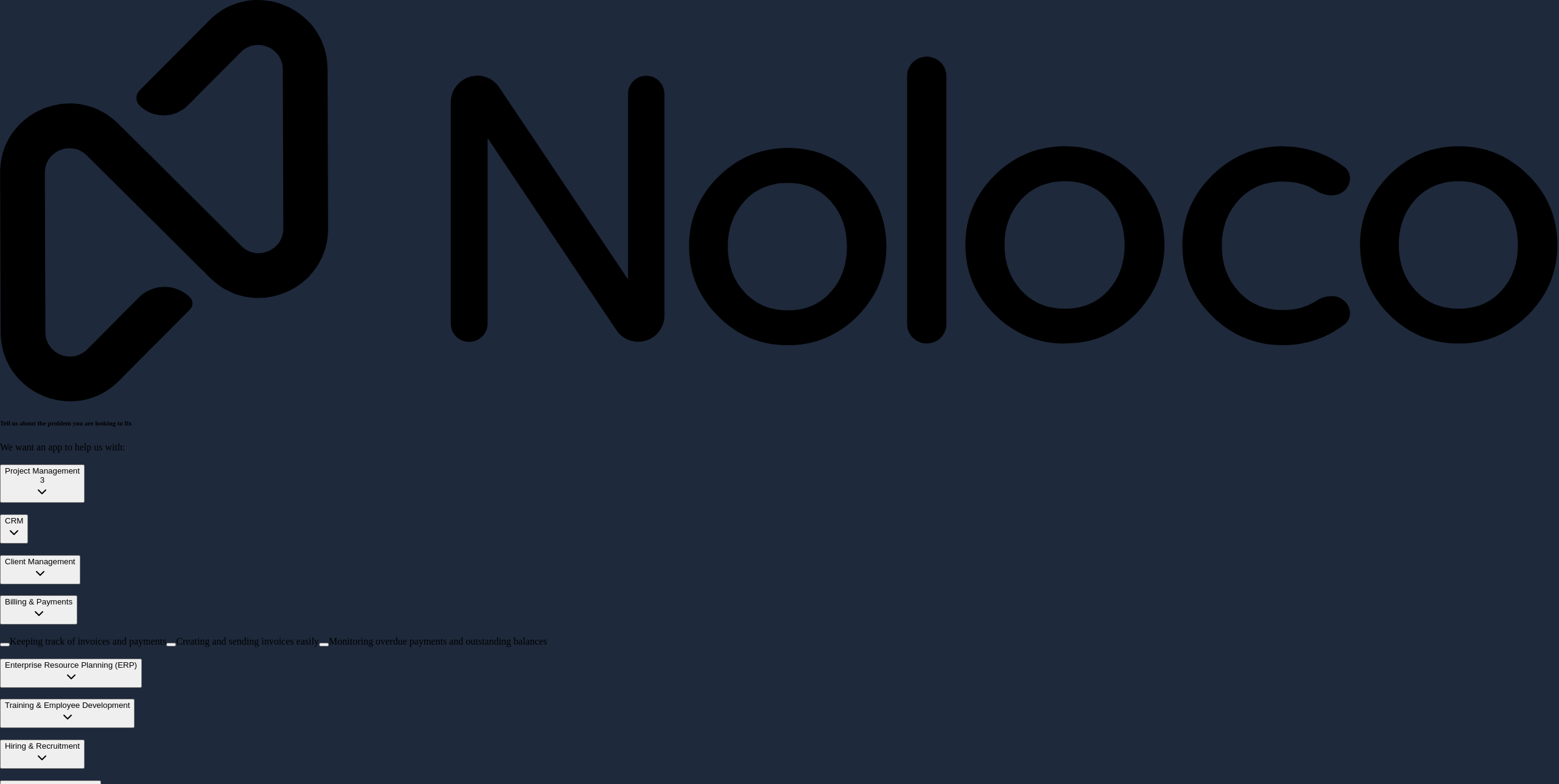
click at [77, 595] on button "Billing & Payments" at bounding box center [38, 610] width 77 height 29
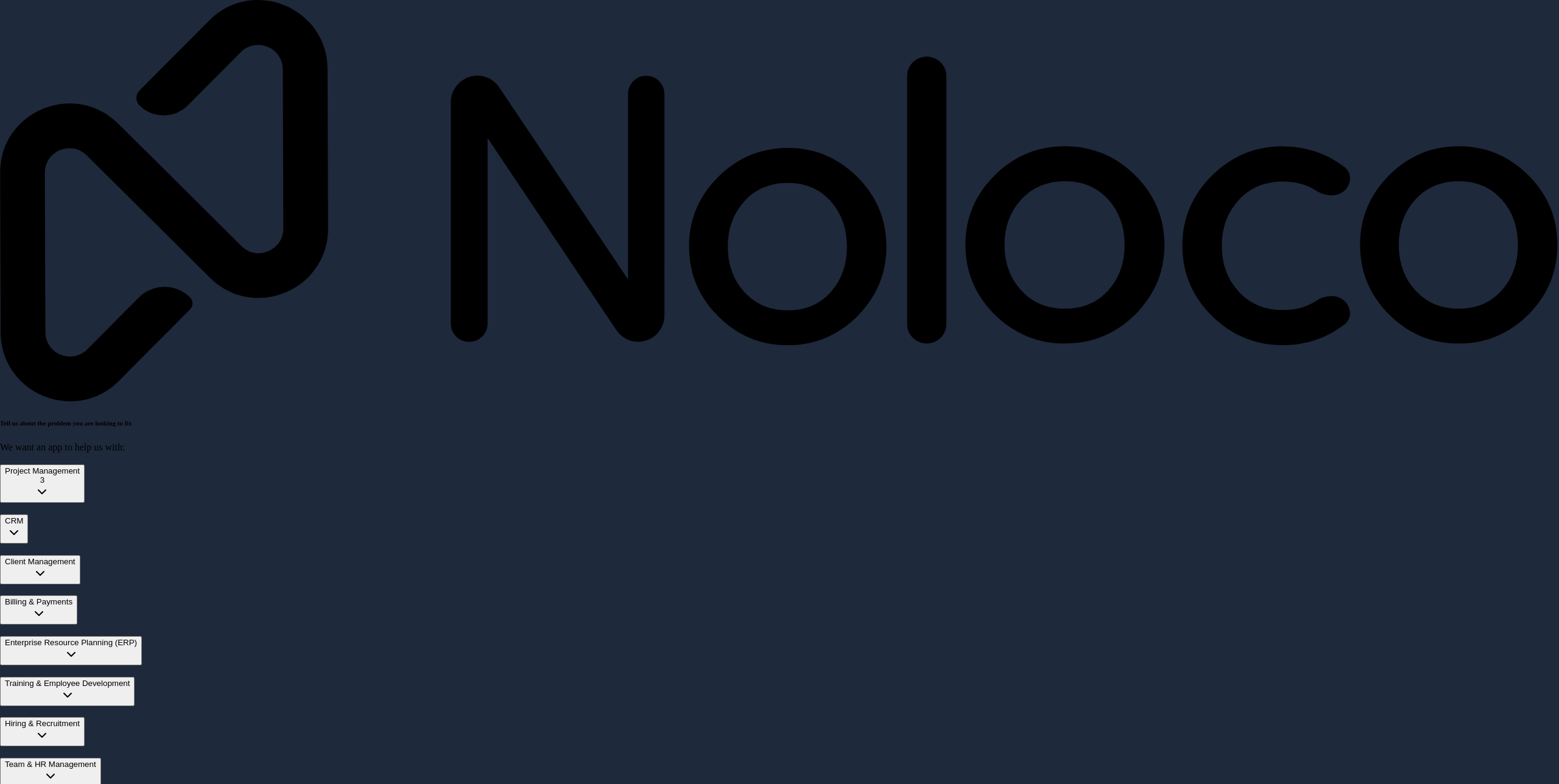
click at [142, 636] on button "Enterprise Resource Planning (ERP)" at bounding box center [71, 651] width 142 height 29
click at [89, 677] on span "Managing inventory" at bounding box center [49, 682] width 79 height 10
click at [10, 683] on button "Managing inventory" at bounding box center [4, 685] width 10 height 4
click at [420, 694] on span "Generating business reports" at bounding box center [474, 699] width 108 height 10
click at [410, 701] on button "Generating business reports" at bounding box center [414, 702] width 10 height 4
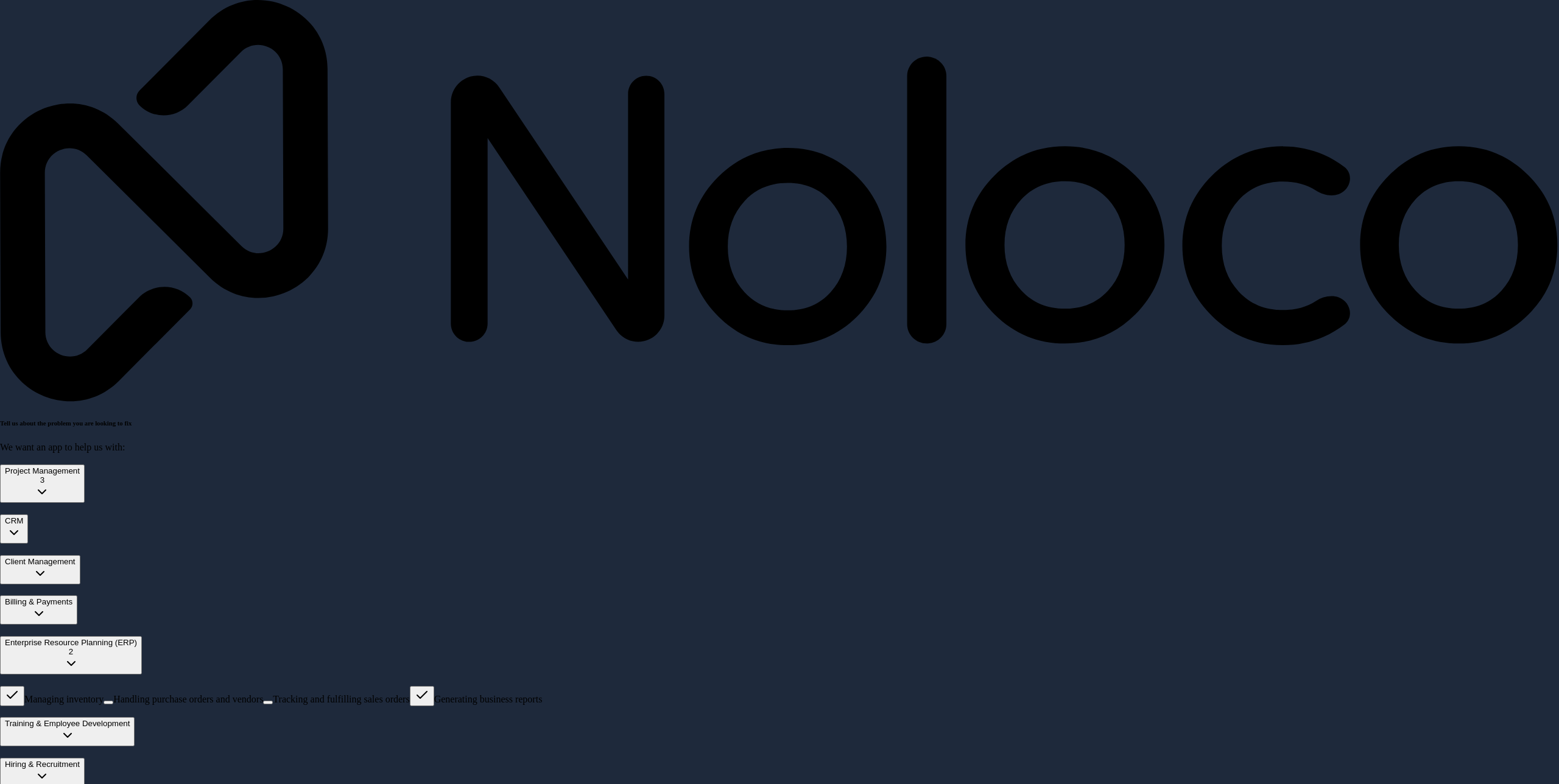
click at [273, 694] on span "Tracking and fulfilling sales orders" at bounding box center [341, 699] width 136 height 10
click at [263, 701] on button "Tracking and fulfilling sales orders" at bounding box center [268, 702] width 10 height 4
click at [131, 694] on span "Handling purchase orders and vendors" at bounding box center [188, 699] width 150 height 10
click at [113, 701] on button "Handling purchase orders and vendors" at bounding box center [108, 702] width 10 height 4
click at [137, 638] on span "Enterprise Resource Planning (ERP)" at bounding box center [71, 643] width 132 height 9
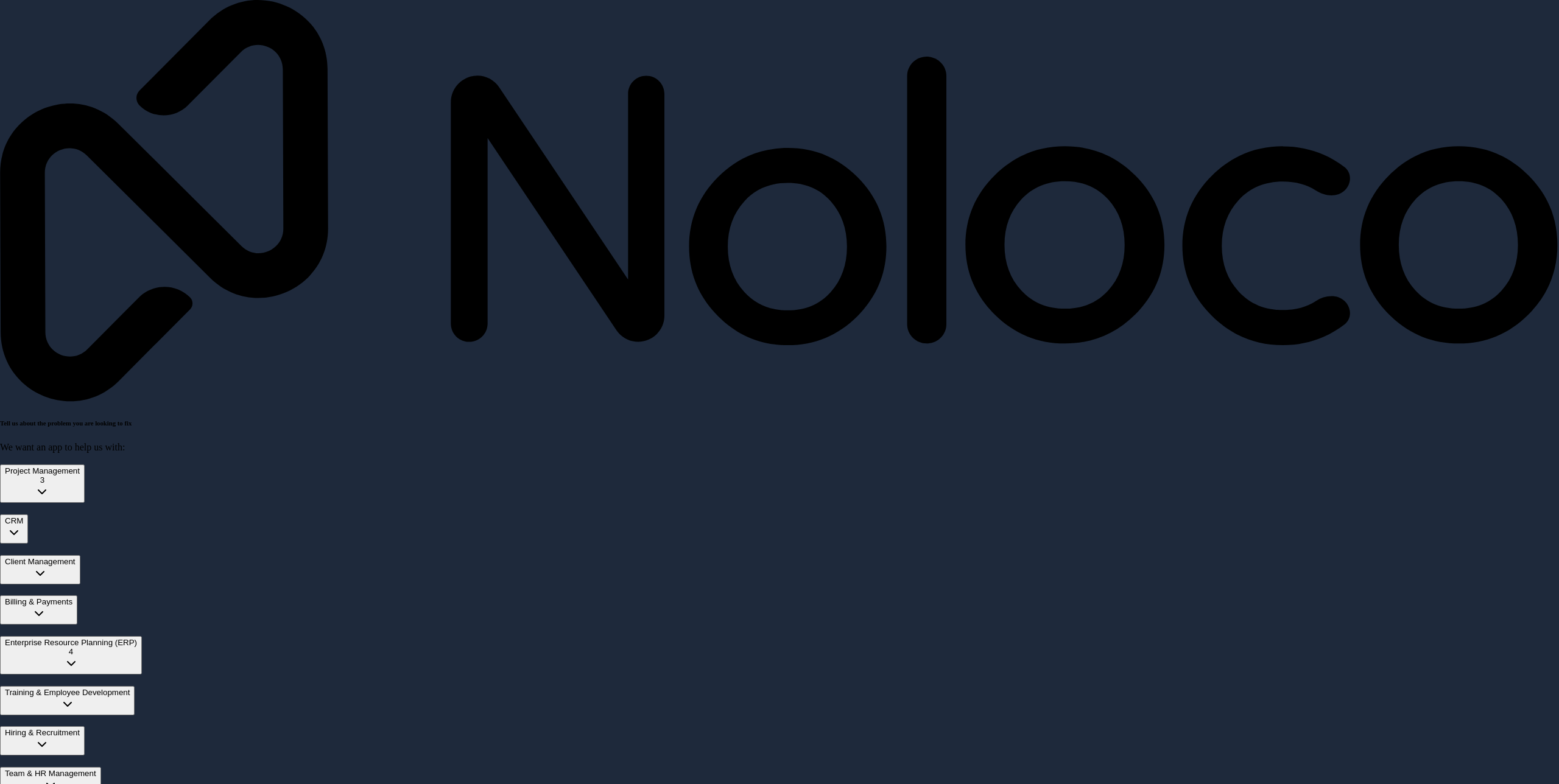
click at [96, 769] on span "Team & HR Management" at bounding box center [50, 773] width 91 height 9
type input "a"
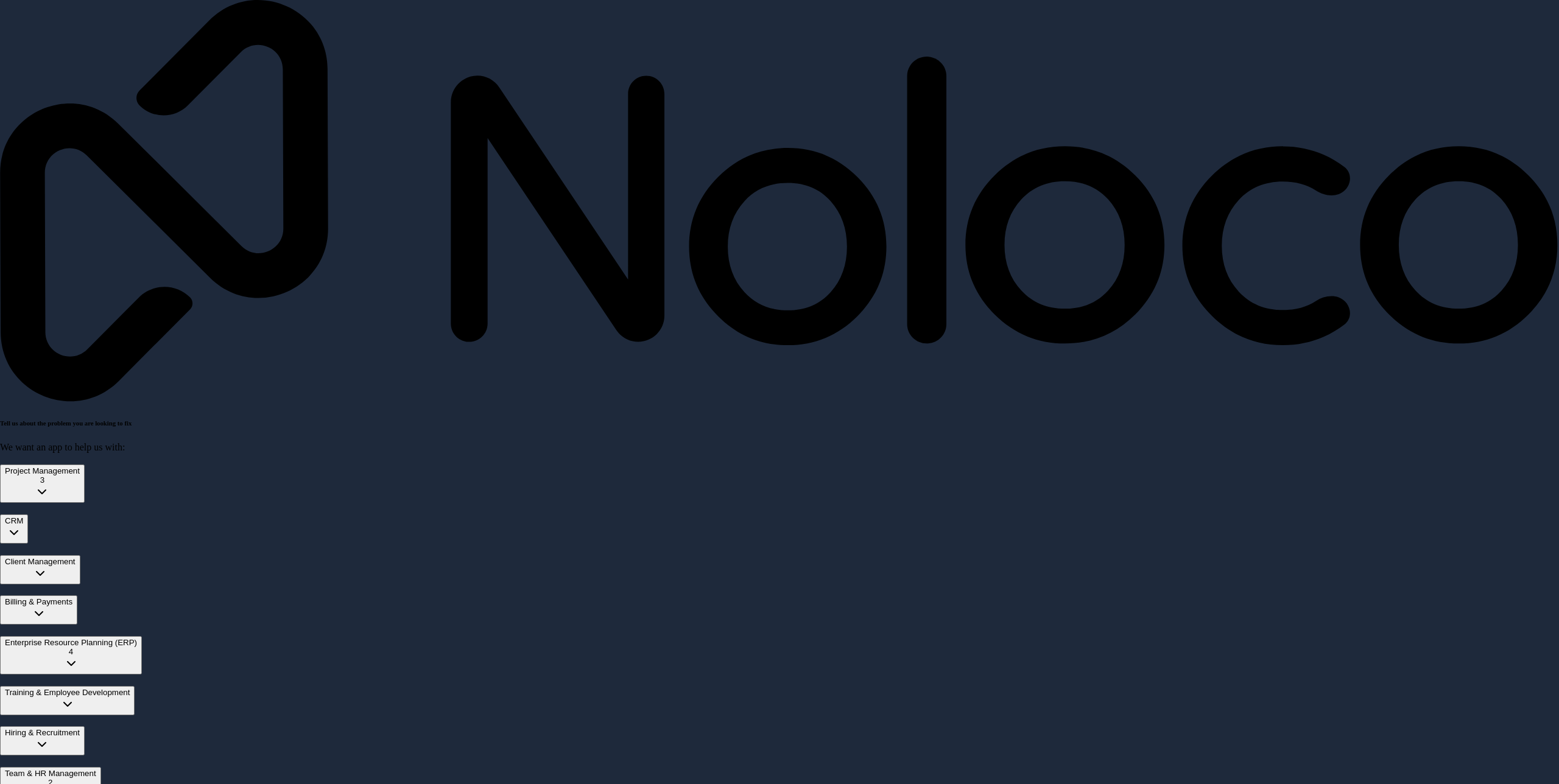
click at [20, 453] on div "Project Management 3 CRM Client Management Billing & Payments Enterprise Resour…" at bounding box center [779, 645] width 1559 height 383
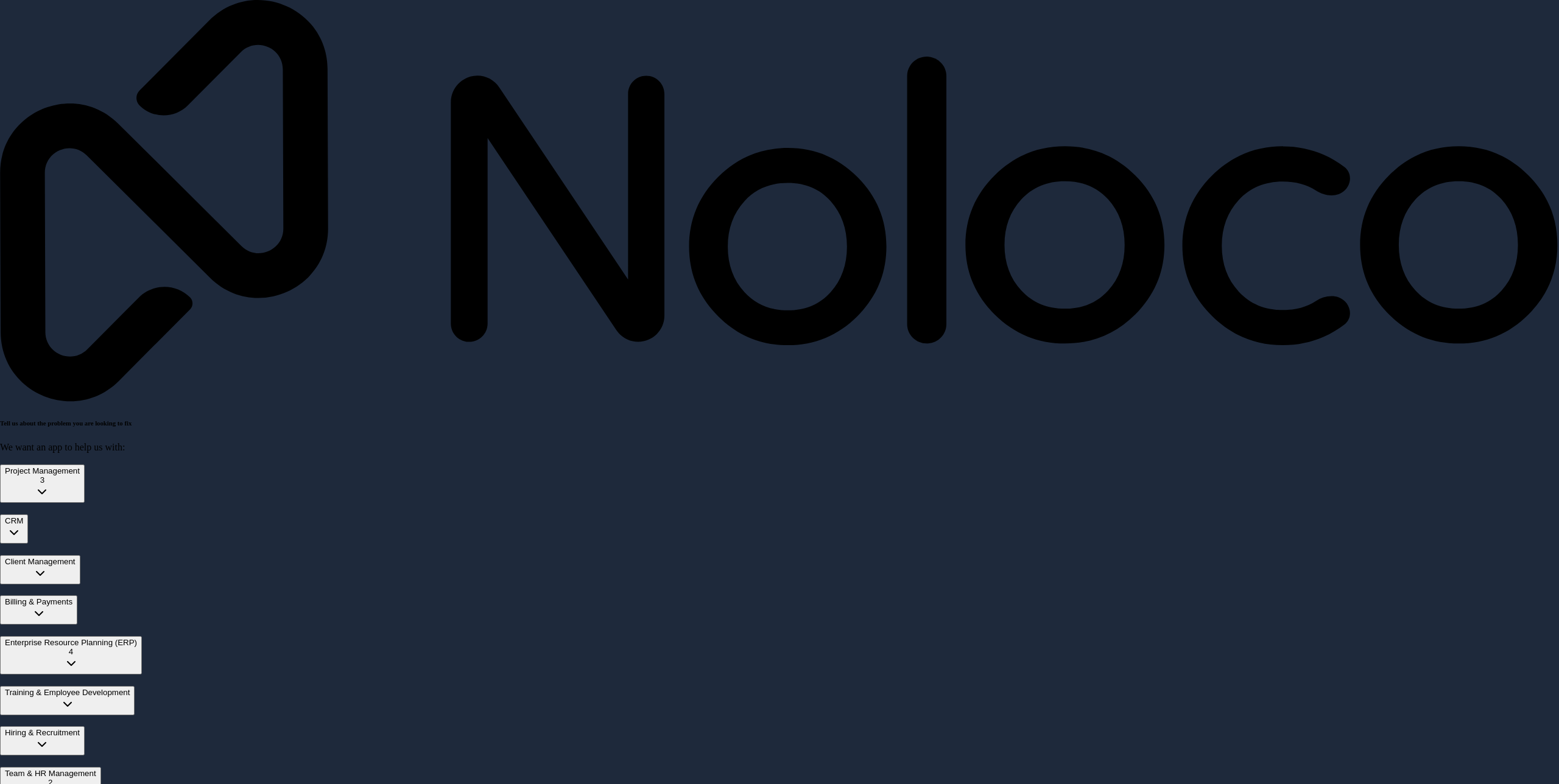
click at [81, 769] on span "Team & HR Management" at bounding box center [50, 773] width 91 height 9
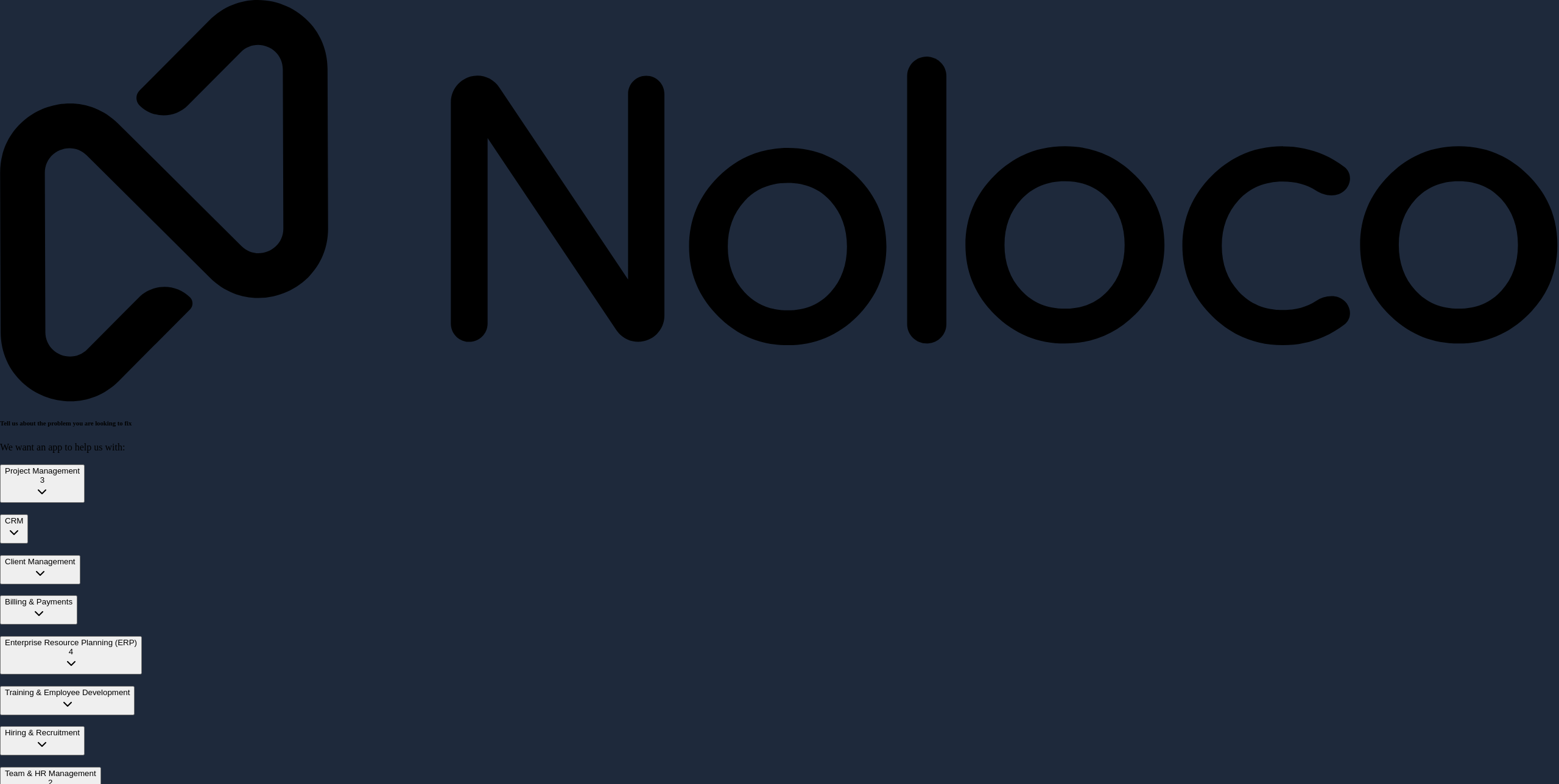
click at [80, 728] on span "Hiring & Recruitment" at bounding box center [43, 732] width 75 height 9
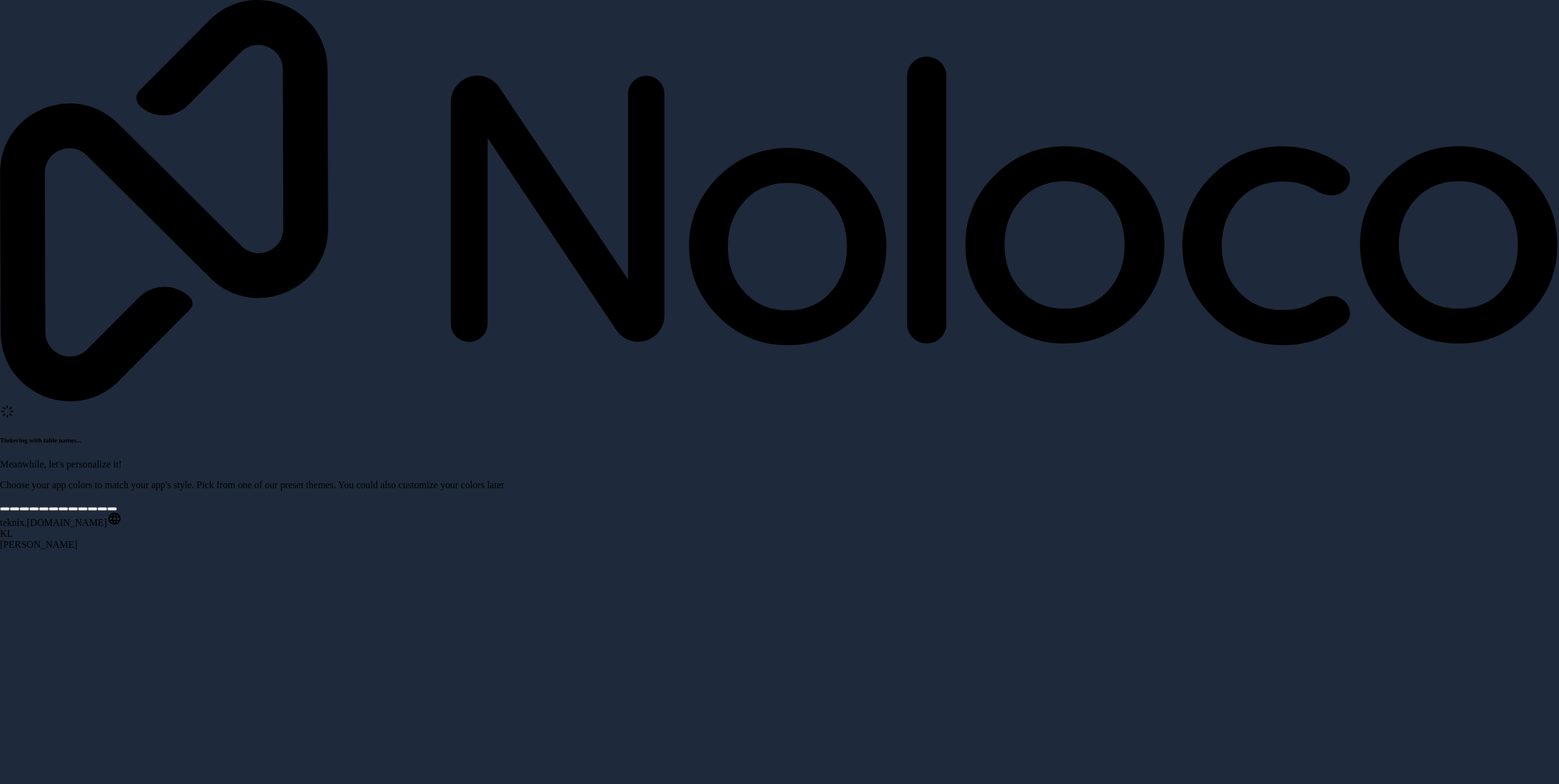
click at [24, 509] on div at bounding box center [24, 509] width 0 height 0
click at [73, 509] on div at bounding box center [73, 509] width 0 height 0
click at [24, 509] on div at bounding box center [24, 509] width 0 height 0
click at [1399, 57] on div "Filling up your table with details . . . Meanwhile, let's personalize it! Choos…" at bounding box center [779, 540] width 1559 height 1080
click at [153, 507] on p "Click to Continue, or use E" at bounding box center [779, 513] width 1559 height 12
